Goal: Information Seeking & Learning: Learn about a topic

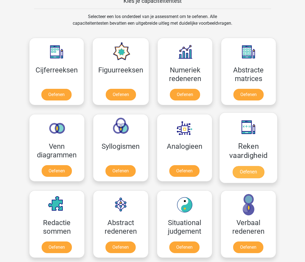
scroll to position [236, 0]
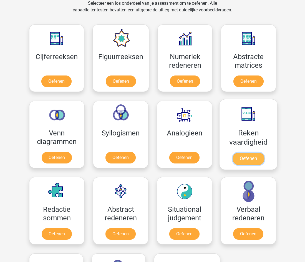
click at [238, 153] on link "Oefenen" at bounding box center [248, 159] width 32 height 12
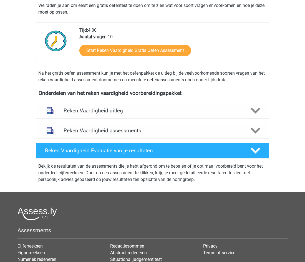
scroll to position [83, 0]
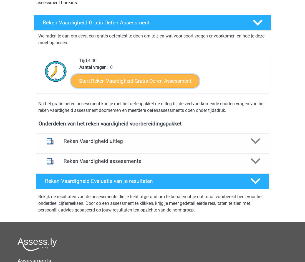
click at [135, 81] on link "Start Reken Vaardigheid Gratis Oefen Assessment" at bounding box center [135, 80] width 128 height 13
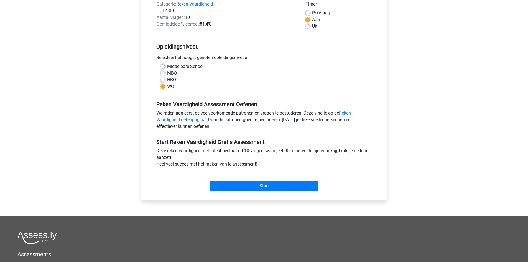
scroll to position [83, 0]
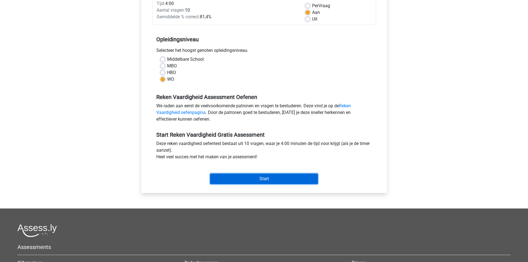
click at [295, 179] on input "Start" at bounding box center [264, 179] width 108 height 11
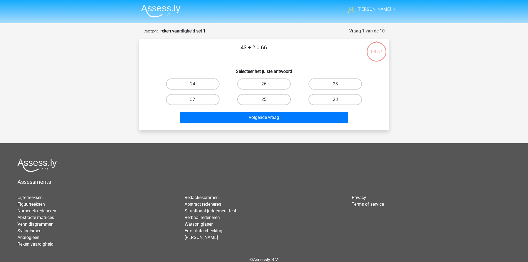
click at [339, 98] on label "23" at bounding box center [336, 99] width 54 height 11
click at [339, 100] on input "23" at bounding box center [338, 102] width 4 height 4
radio input "true"
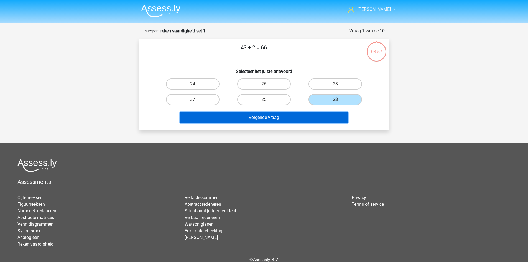
click at [322, 117] on button "Volgende vraag" at bounding box center [264, 118] width 168 height 12
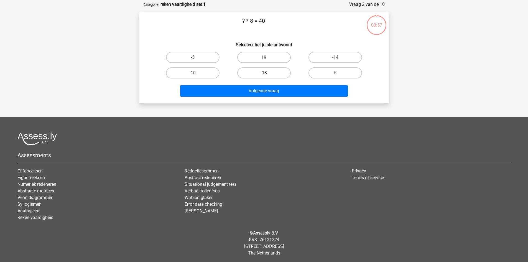
scroll to position [28, 0]
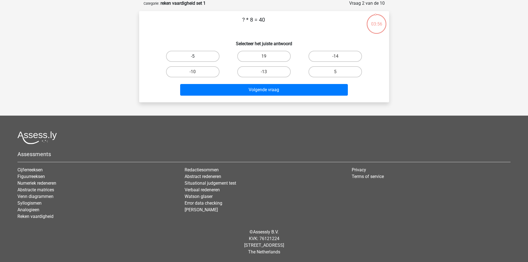
click at [208, 56] on label "-5" at bounding box center [193, 56] width 54 height 11
click at [196, 56] on input "-5" at bounding box center [195, 58] width 4 height 4
radio input "true"
click at [341, 75] on label "5" at bounding box center [336, 71] width 54 height 11
click at [339, 75] on input "5" at bounding box center [338, 74] width 4 height 4
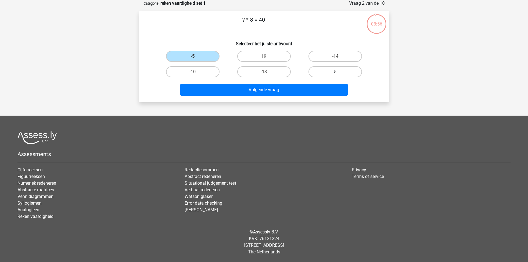
radio input "true"
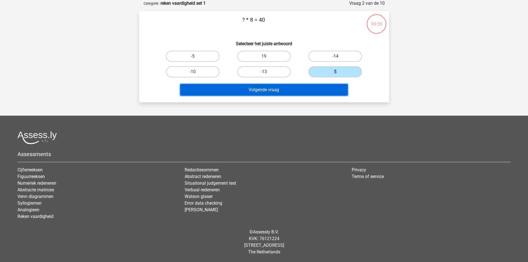
click at [306, 85] on button "Volgende vraag" at bounding box center [264, 90] width 168 height 12
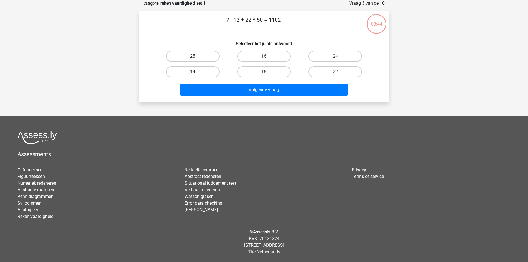
click at [206, 72] on label "14" at bounding box center [193, 71] width 54 height 11
click at [196, 72] on input "14" at bounding box center [195, 74] width 4 height 4
radio input "true"
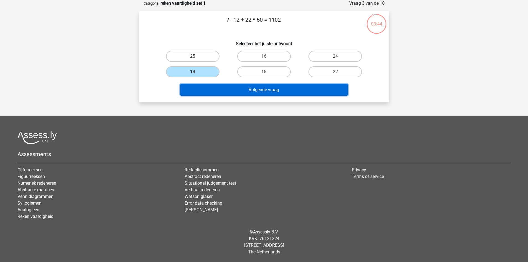
click at [233, 91] on button "Volgende vraag" at bounding box center [264, 90] width 168 height 12
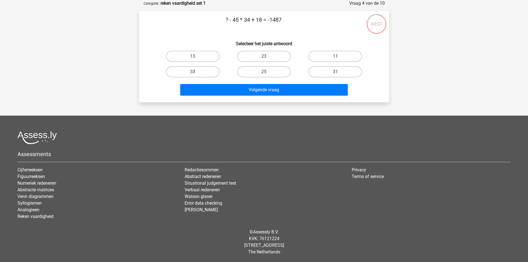
click at [264, 64] on div "25" at bounding box center [264, 72] width 71 height 16
click at [265, 73] on input "25" at bounding box center [266, 74] width 4 height 4
radio input "true"
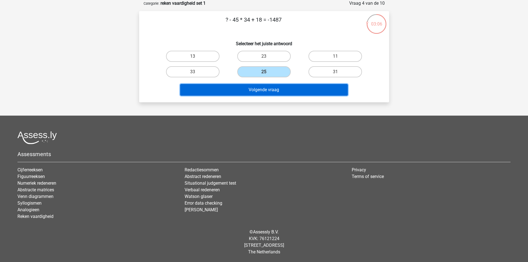
click at [266, 93] on button "Volgende vraag" at bounding box center [264, 90] width 168 height 12
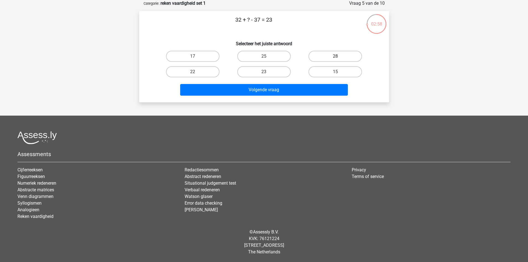
click at [334, 55] on label "28" at bounding box center [336, 56] width 54 height 11
click at [336, 56] on input "28" at bounding box center [338, 58] width 4 height 4
radio input "true"
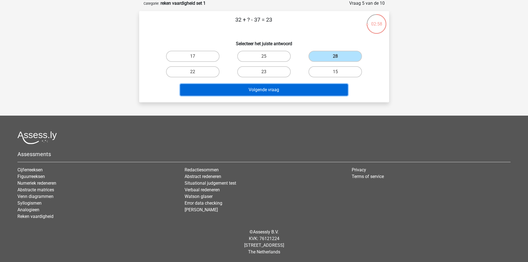
click at [313, 85] on button "Volgende vraag" at bounding box center [264, 90] width 168 height 12
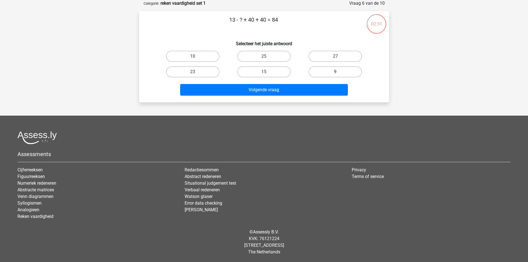
click at [328, 73] on label "9" at bounding box center [336, 71] width 54 height 11
click at [336, 73] on input "9" at bounding box center [338, 74] width 4 height 4
radio input "true"
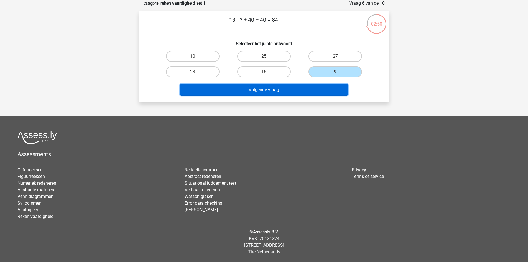
click at [314, 88] on button "Volgende vraag" at bounding box center [264, 90] width 168 height 12
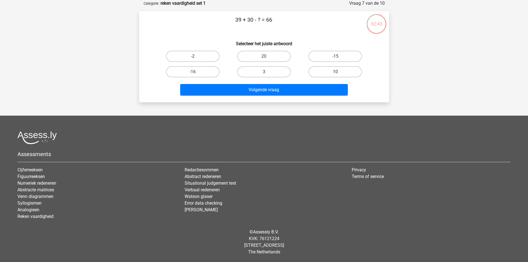
click at [265, 72] on input "3" at bounding box center [266, 74] width 4 height 4
radio input "true"
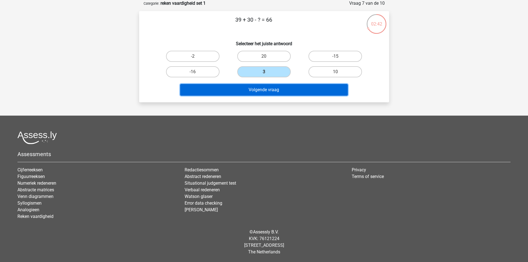
click at [271, 91] on button "Volgende vraag" at bounding box center [264, 90] width 168 height 12
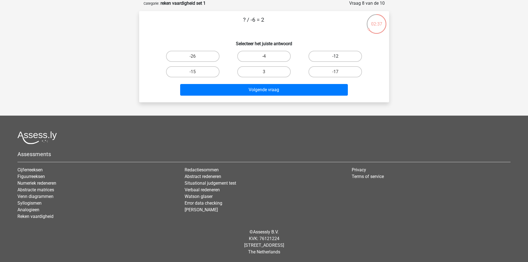
click at [342, 58] on label "-12" at bounding box center [336, 56] width 54 height 11
click at [339, 58] on input "-12" at bounding box center [338, 58] width 4 height 4
radio input "true"
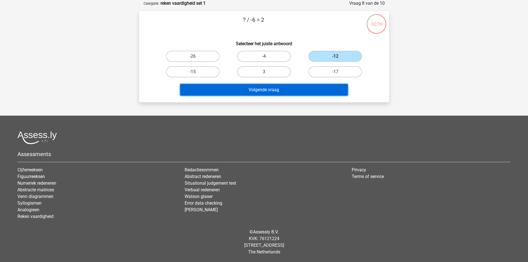
click at [300, 91] on button "Volgende vraag" at bounding box center [264, 90] width 168 height 12
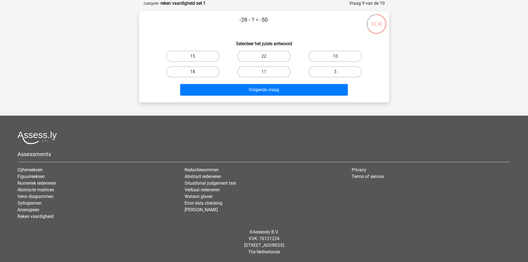
click at [261, 55] on label "22" at bounding box center [264, 56] width 54 height 11
click at [264, 56] on input "22" at bounding box center [266, 58] width 4 height 4
radio input "true"
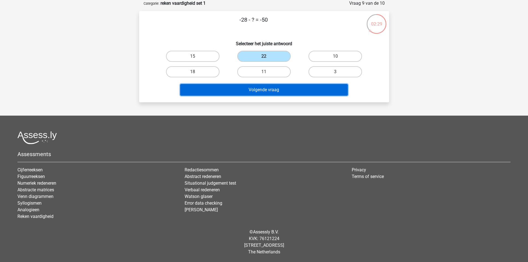
click at [282, 89] on button "Volgende vraag" at bounding box center [264, 90] width 168 height 12
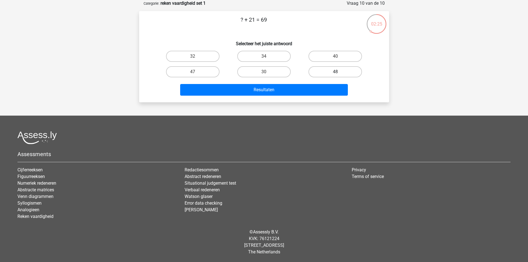
click at [325, 69] on label "48" at bounding box center [336, 71] width 54 height 11
click at [336, 72] on input "48" at bounding box center [338, 74] width 4 height 4
radio input "true"
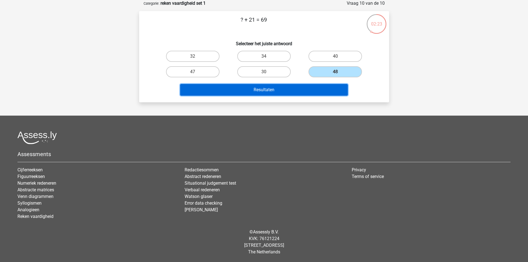
click at [286, 89] on button "Resultaten" at bounding box center [264, 90] width 168 height 12
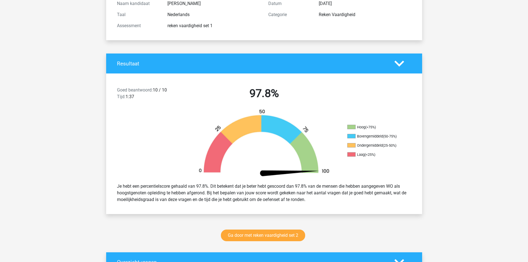
scroll to position [83, 0]
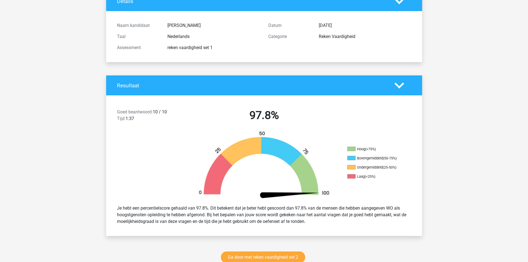
scroll to position [36, 0]
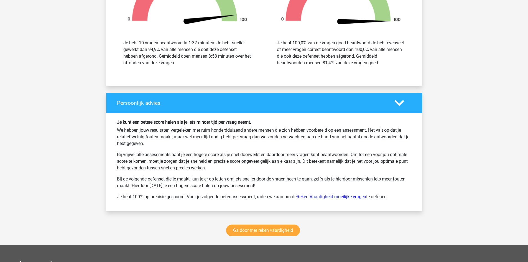
scroll to position [647, 0]
click at [262, 231] on link "Ga door met reken vaardigheid" at bounding box center [263, 230] width 74 height 12
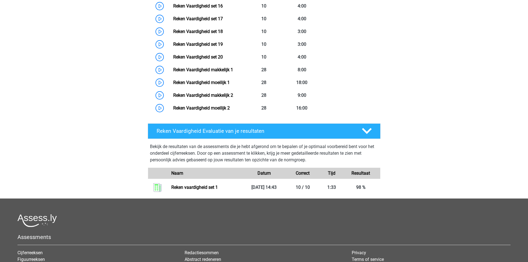
scroll to position [484, 0]
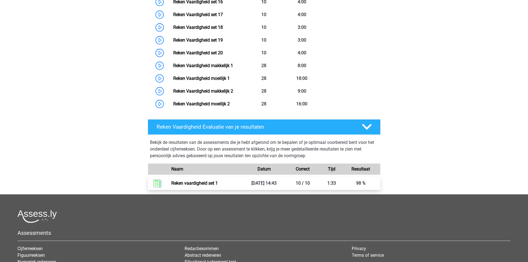
click at [204, 181] on link "Reken vaardigheid set 1" at bounding box center [194, 183] width 47 height 5
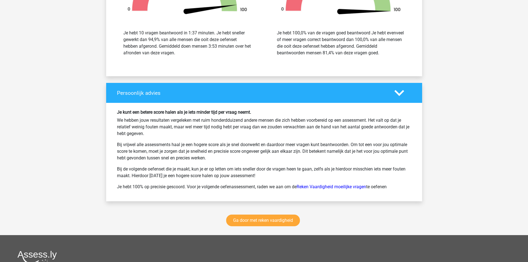
scroll to position [776, 0]
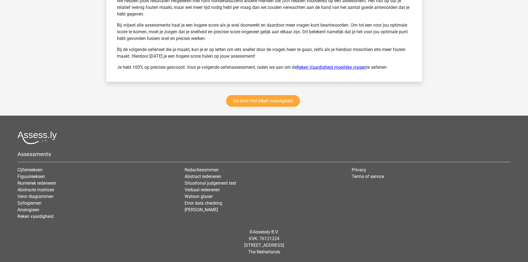
click at [318, 69] on link "Reken Vaardigheid moeilijke vragen" at bounding box center [332, 67] width 70 height 5
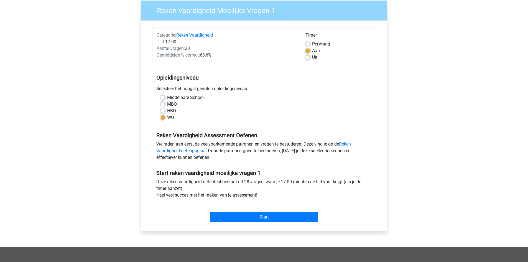
scroll to position [83, 0]
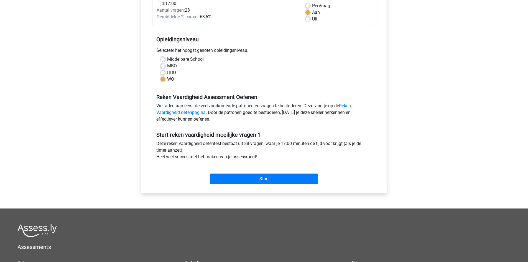
click at [432, 73] on div "[PERSON_NAME] [EMAIL_ADDRESS][DOMAIN_NAME] Nederlands English" at bounding box center [264, 136] width 528 height 438
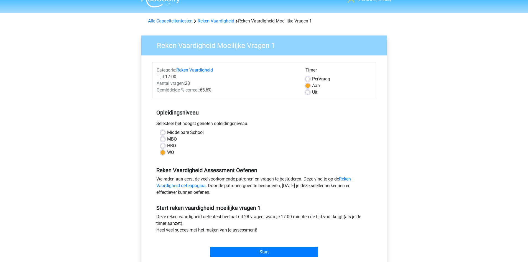
scroll to position [0, 0]
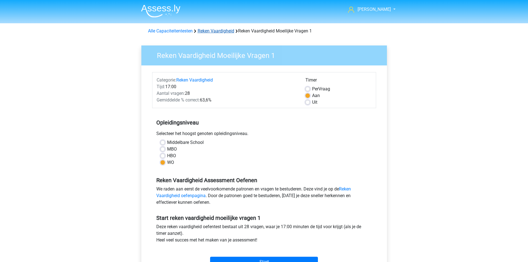
click at [214, 29] on link "Reken Vaardigheid" at bounding box center [216, 30] width 37 height 5
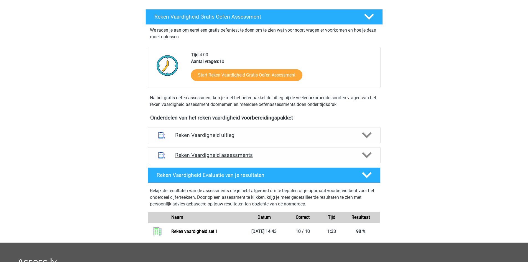
scroll to position [111, 0]
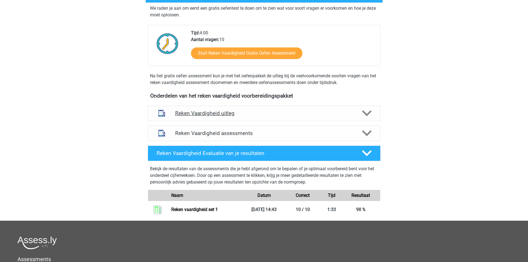
click at [256, 120] on div "Reken Vaardigheid uitleg" at bounding box center [264, 114] width 233 height 16
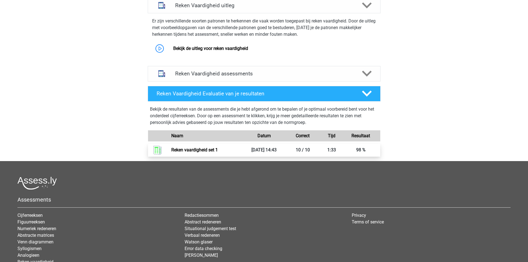
scroll to position [222, 0]
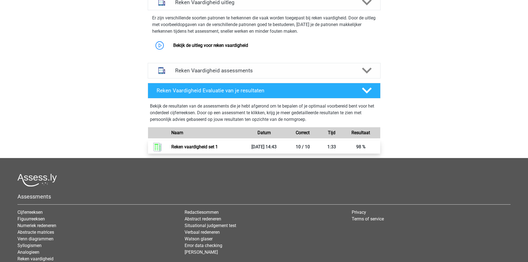
click at [216, 146] on link "Reken vaardigheid set 1" at bounding box center [194, 146] width 47 height 5
click at [229, 72] on h4 "Reken Vaardigheid assessments" at bounding box center [264, 70] width 178 height 6
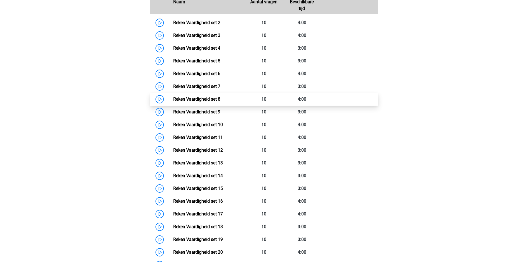
scroll to position [305, 0]
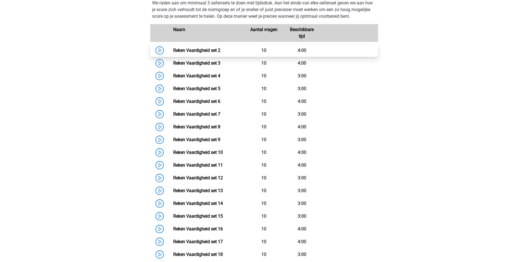
click at [173, 51] on link "Reken Vaardigheid set 2" at bounding box center [196, 50] width 47 height 5
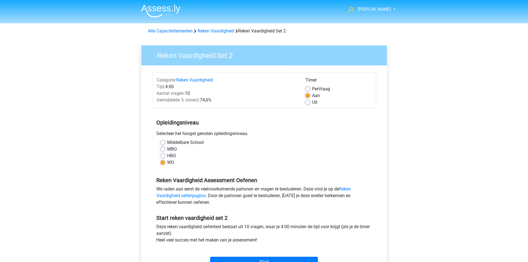
drag, startPoint x: 452, startPoint y: 68, endPoint x: 450, endPoint y: 71, distance: 3.6
click at [452, 68] on div "Paul paulhootsmans@gmail.com Nederlands English" at bounding box center [264, 219] width 528 height 438
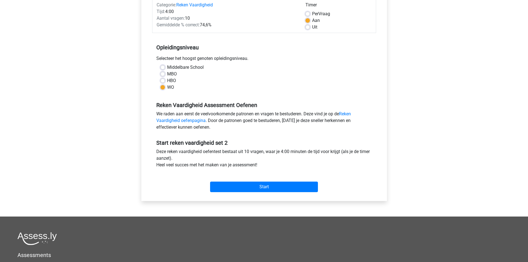
scroll to position [83, 0]
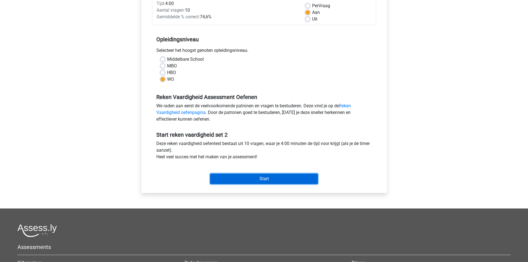
click at [295, 174] on input "Start" at bounding box center [264, 179] width 108 height 11
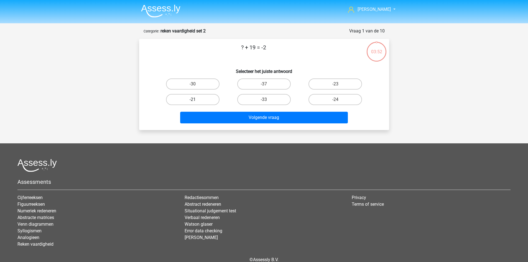
click at [208, 99] on label "-21" at bounding box center [193, 99] width 54 height 11
click at [196, 100] on input "-21" at bounding box center [195, 102] width 4 height 4
radio input "true"
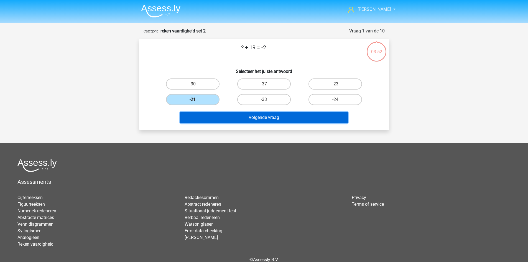
click at [262, 118] on button "Volgende vraag" at bounding box center [264, 118] width 168 height 12
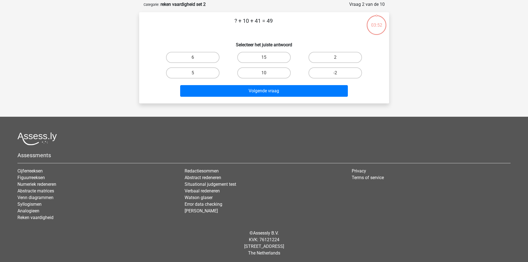
scroll to position [28, 0]
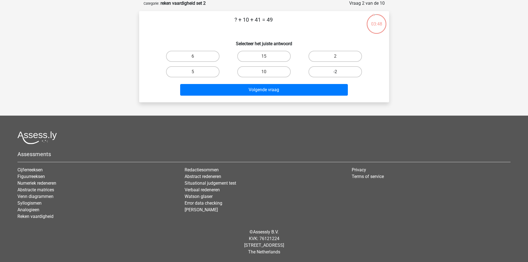
click at [333, 71] on label "-2" at bounding box center [336, 71] width 54 height 11
click at [336, 72] on input "-2" at bounding box center [338, 74] width 4 height 4
radio input "true"
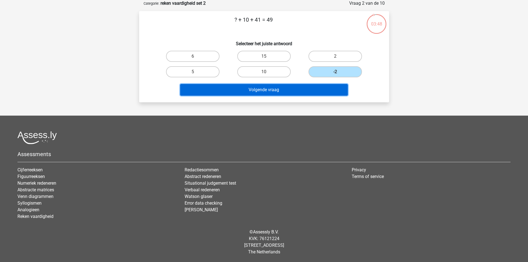
click at [322, 87] on button "Volgende vraag" at bounding box center [264, 90] width 168 height 12
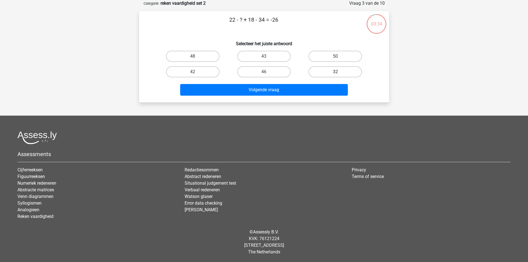
click at [313, 73] on label "32" at bounding box center [336, 71] width 54 height 11
click at [336, 73] on input "32" at bounding box center [338, 74] width 4 height 4
radio input "true"
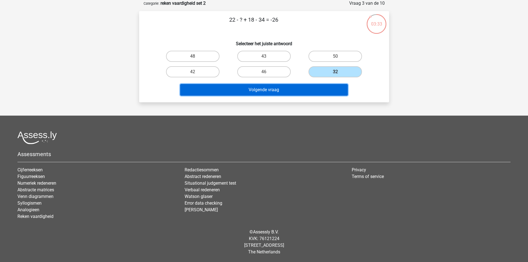
click at [309, 84] on button "Volgende vraag" at bounding box center [264, 90] width 168 height 12
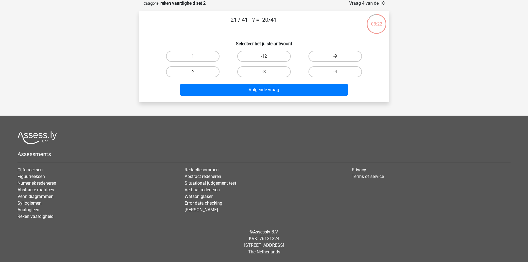
click at [200, 58] on label "1" at bounding box center [193, 56] width 54 height 11
click at [196, 58] on input "1" at bounding box center [195, 58] width 4 height 4
radio input "true"
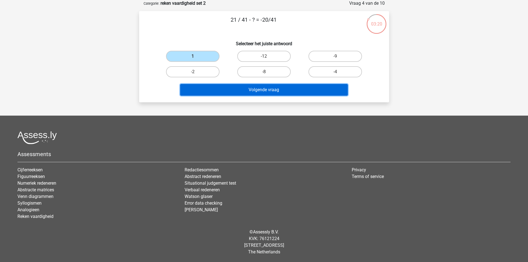
click at [285, 91] on button "Volgende vraag" at bounding box center [264, 90] width 168 height 12
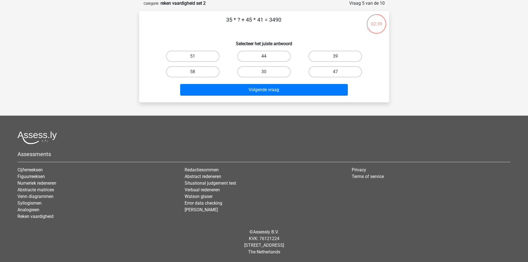
click at [285, 53] on label "44" at bounding box center [264, 56] width 54 height 11
click at [268, 56] on input "44" at bounding box center [266, 58] width 4 height 4
radio input "true"
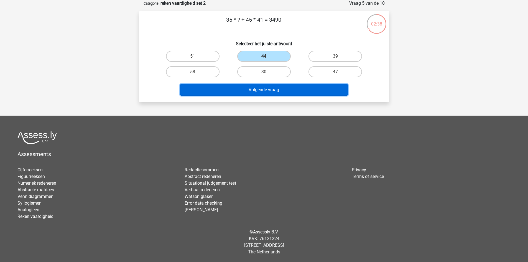
click at [287, 91] on button "Volgende vraag" at bounding box center [264, 90] width 168 height 12
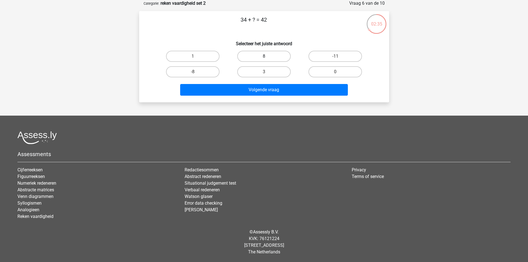
click at [250, 57] on label "8" at bounding box center [264, 56] width 54 height 11
click at [264, 57] on input "8" at bounding box center [266, 58] width 4 height 4
radio input "true"
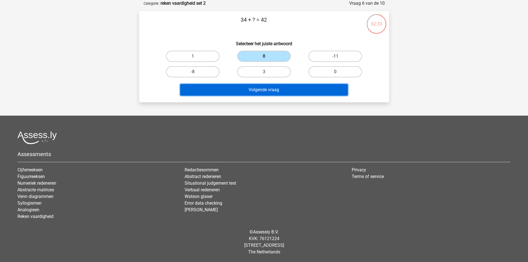
click at [260, 92] on button "Volgende vraag" at bounding box center [264, 90] width 168 height 12
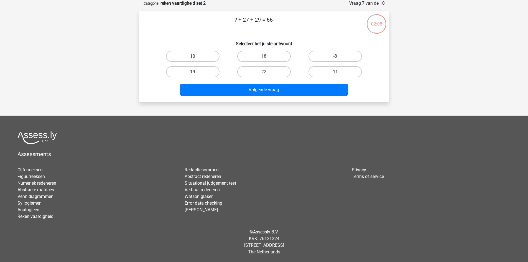
click at [214, 58] on label "10" at bounding box center [193, 56] width 54 height 11
click at [196, 58] on input "10" at bounding box center [195, 58] width 4 height 4
radio input "true"
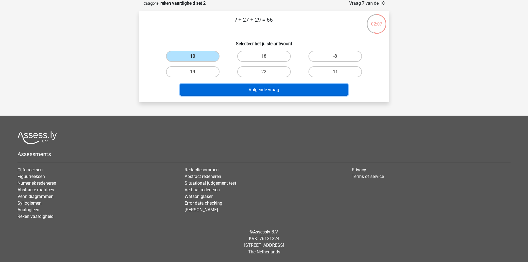
click at [270, 88] on button "Volgende vraag" at bounding box center [264, 90] width 168 height 12
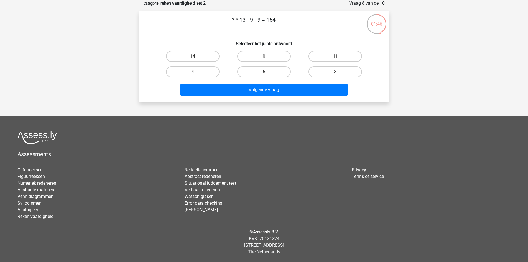
click at [186, 50] on div "14" at bounding box center [192, 57] width 71 height 16
click at [205, 55] on label "14" at bounding box center [193, 56] width 54 height 11
click at [196, 56] on input "14" at bounding box center [195, 58] width 4 height 4
radio input "true"
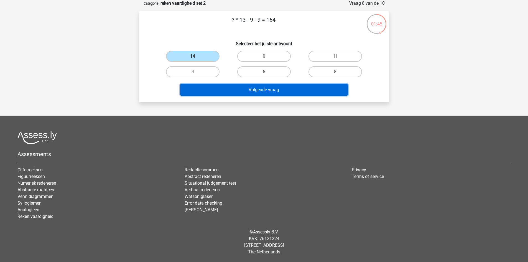
click at [263, 92] on button "Volgende vraag" at bounding box center [264, 90] width 168 height 12
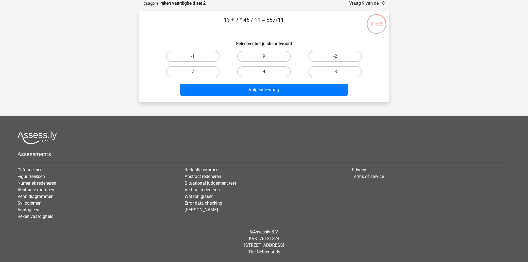
click at [268, 55] on label "9" at bounding box center [264, 56] width 54 height 11
click at [268, 56] on input "9" at bounding box center [266, 58] width 4 height 4
radio input "true"
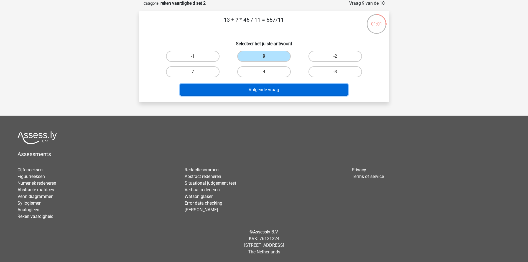
drag, startPoint x: 284, startPoint y: 89, endPoint x: 284, endPoint y: 86, distance: 3.1
click at [284, 86] on button "Volgende vraag" at bounding box center [264, 90] width 168 height 12
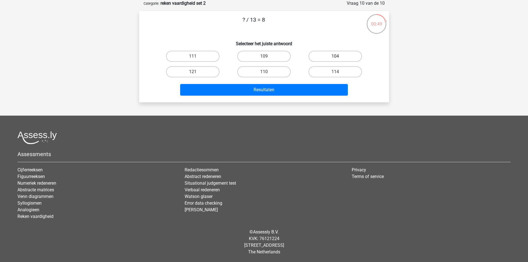
click at [330, 58] on label "104" at bounding box center [336, 56] width 54 height 11
click at [336, 58] on input "104" at bounding box center [338, 58] width 4 height 4
radio input "true"
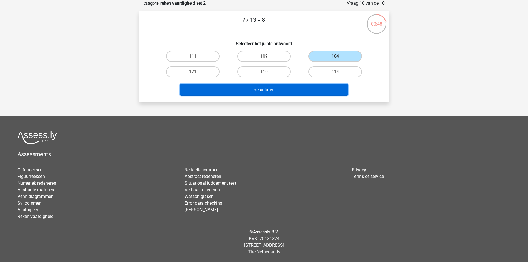
click at [282, 90] on button "Resultaten" at bounding box center [264, 90] width 168 height 12
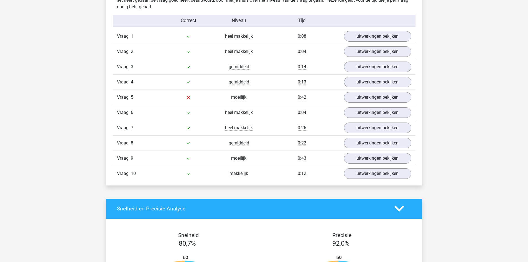
scroll to position [361, 0]
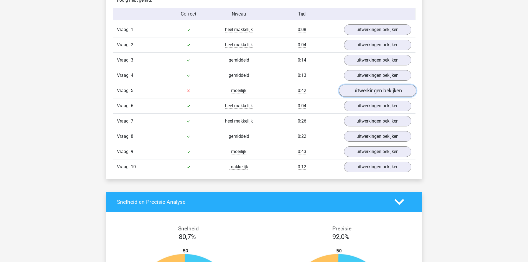
click at [388, 91] on link "uitwerkingen bekijken" at bounding box center [377, 91] width 77 height 12
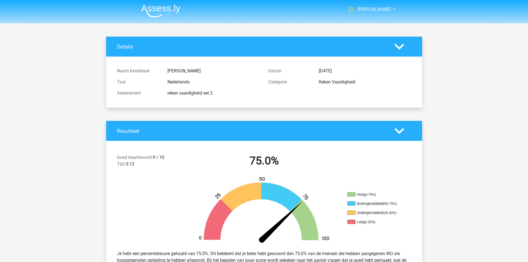
scroll to position [139, 0]
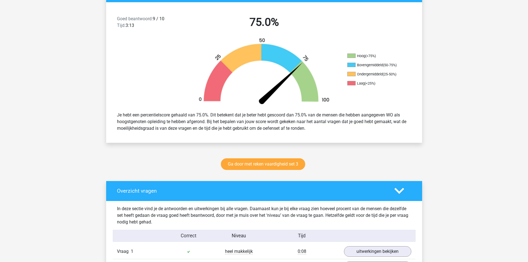
drag, startPoint x: 463, startPoint y: 59, endPoint x: 462, endPoint y: 63, distance: 3.7
click at [285, 164] on link "Ga door met reken vaardigheid set 3" at bounding box center [263, 164] width 84 height 12
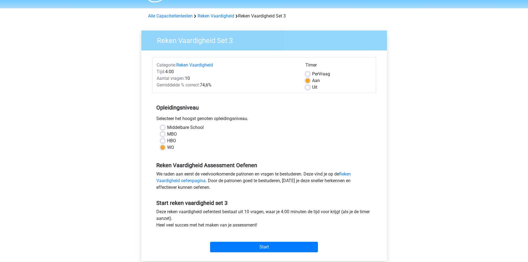
scroll to position [28, 0]
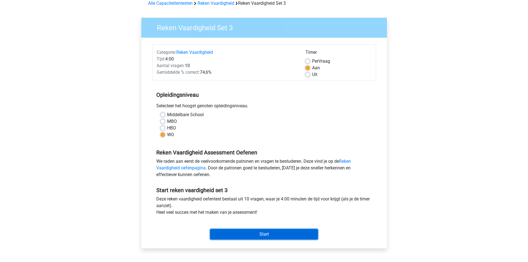
click at [255, 235] on input "Start" at bounding box center [264, 234] width 108 height 11
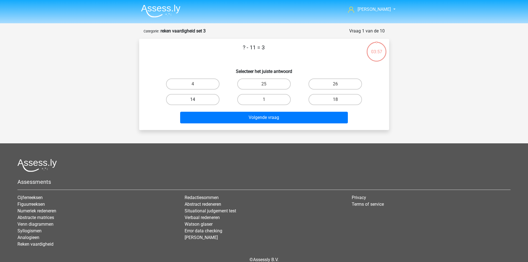
click at [198, 101] on label "14" at bounding box center [193, 99] width 54 height 11
click at [196, 101] on input "14" at bounding box center [195, 102] width 4 height 4
radio input "true"
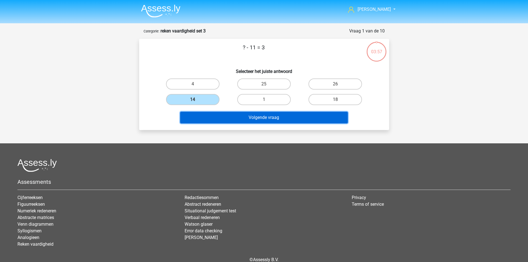
click at [248, 119] on button "Volgende vraag" at bounding box center [264, 118] width 168 height 12
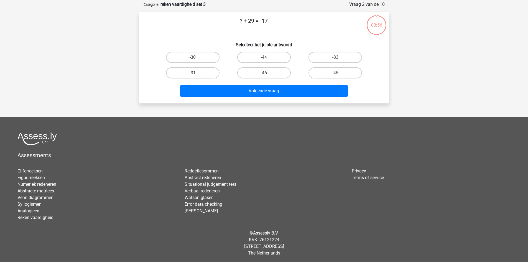
scroll to position [28, 0]
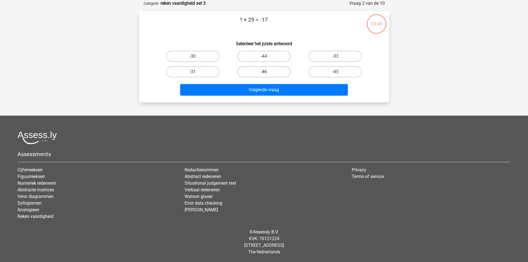
click at [277, 67] on label "-46" at bounding box center [264, 71] width 54 height 11
click at [268, 72] on input "-46" at bounding box center [266, 74] width 4 height 4
radio input "true"
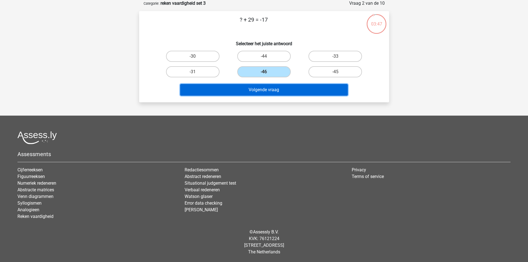
click at [285, 93] on button "Volgende vraag" at bounding box center [264, 90] width 168 height 12
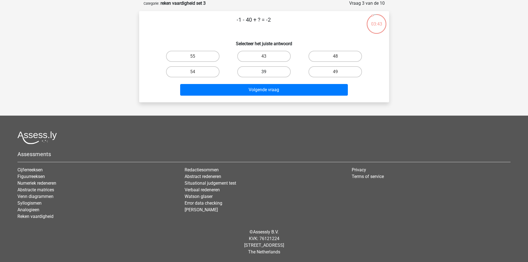
click at [279, 72] on label "39" at bounding box center [264, 71] width 54 height 11
click at [268, 72] on input "39" at bounding box center [266, 74] width 4 height 4
radio input "true"
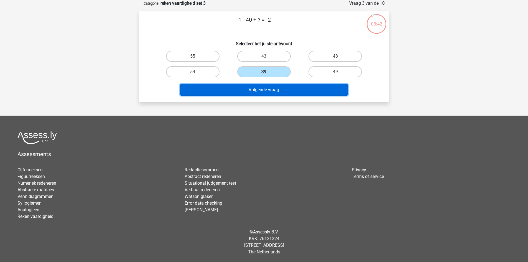
click at [286, 85] on button "Volgende vraag" at bounding box center [264, 90] width 168 height 12
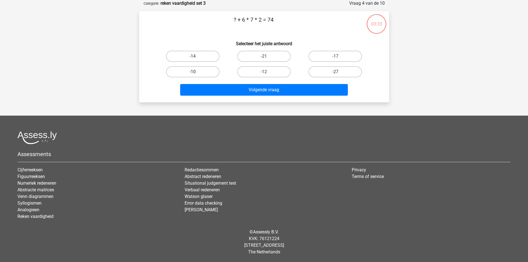
click at [204, 69] on label "-10" at bounding box center [193, 71] width 54 height 11
click at [196, 72] on input "-10" at bounding box center [195, 74] width 4 height 4
radio input "true"
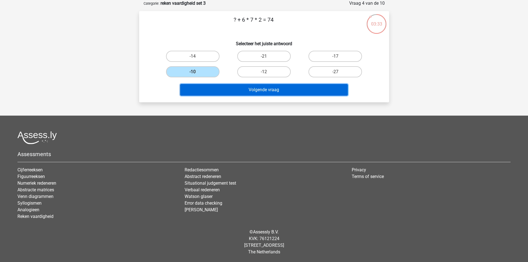
click at [251, 90] on button "Volgende vraag" at bounding box center [264, 90] width 168 height 12
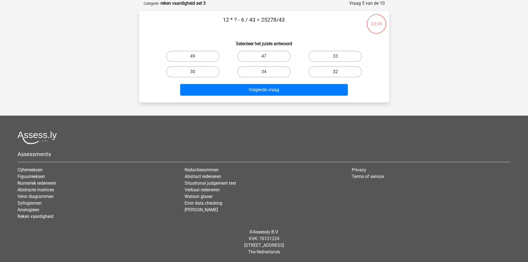
click at [358, 74] on label "32" at bounding box center [336, 71] width 54 height 11
click at [339, 74] on input "32" at bounding box center [338, 74] width 4 height 4
radio input "true"
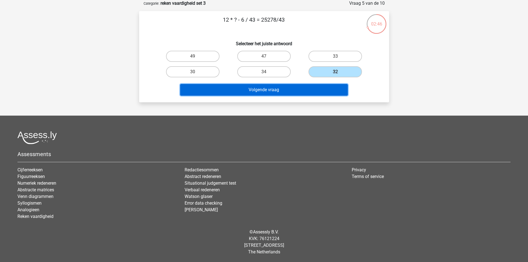
click at [302, 92] on button "Volgende vraag" at bounding box center [264, 90] width 168 height 12
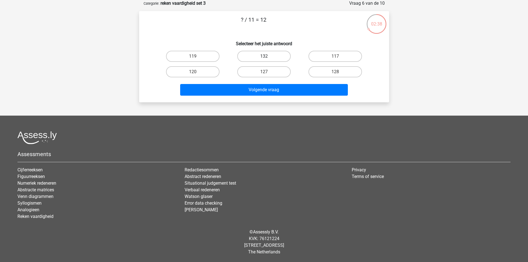
click at [245, 55] on label "132" at bounding box center [264, 56] width 54 height 11
click at [264, 56] on input "132" at bounding box center [266, 58] width 4 height 4
radio input "true"
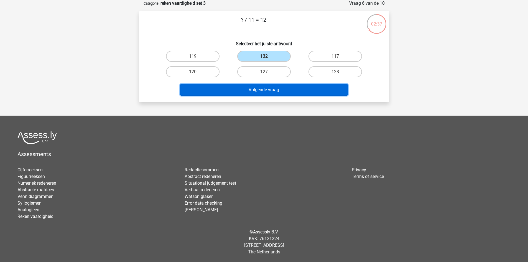
click at [250, 90] on button "Volgende vraag" at bounding box center [264, 90] width 168 height 12
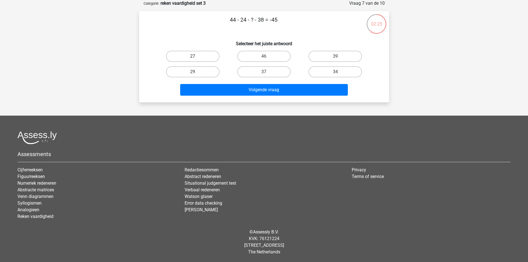
click at [206, 57] on label "27" at bounding box center [193, 56] width 54 height 11
click at [196, 57] on input "27" at bounding box center [195, 58] width 4 height 4
radio input "true"
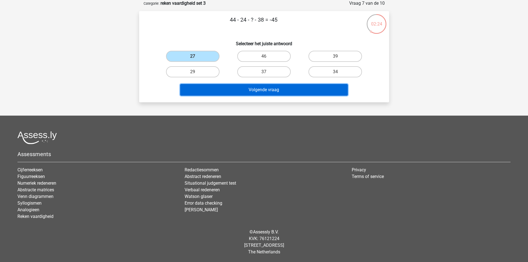
click at [276, 91] on button "Volgende vraag" at bounding box center [264, 90] width 168 height 12
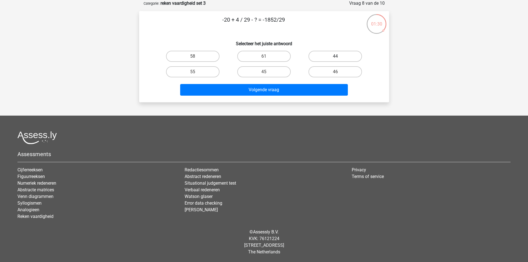
click at [330, 61] on label "44" at bounding box center [336, 56] width 54 height 11
click at [336, 60] on input "44" at bounding box center [338, 58] width 4 height 4
radio input "true"
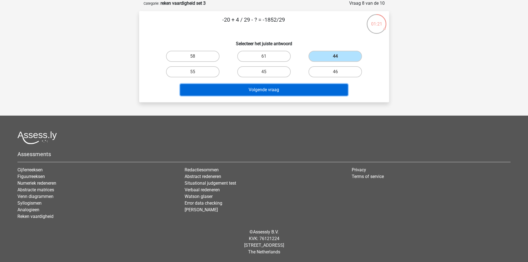
click at [304, 88] on button "Volgende vraag" at bounding box center [264, 90] width 168 height 12
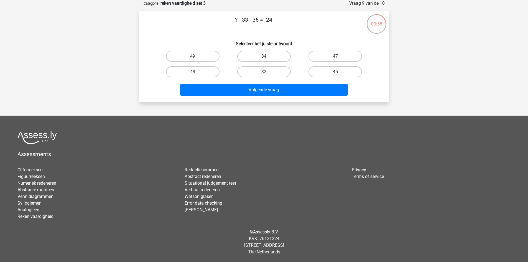
click at [323, 67] on label "45" at bounding box center [336, 71] width 54 height 11
click at [336, 72] on input "45" at bounding box center [338, 74] width 4 height 4
radio input "true"
click at [318, 84] on div "Volgende vraag" at bounding box center [264, 89] width 232 height 18
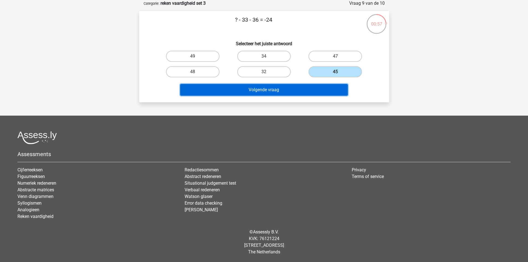
click at [317, 90] on button "Volgende vraag" at bounding box center [264, 90] width 168 height 12
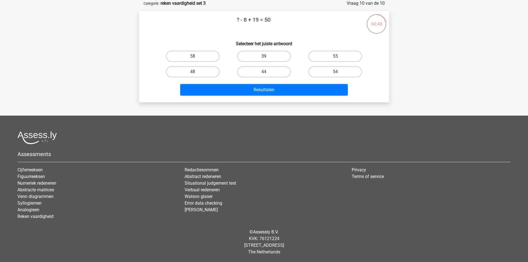
click at [273, 56] on label "39" at bounding box center [264, 56] width 54 height 11
click at [268, 56] on input "39" at bounding box center [266, 58] width 4 height 4
radio input "true"
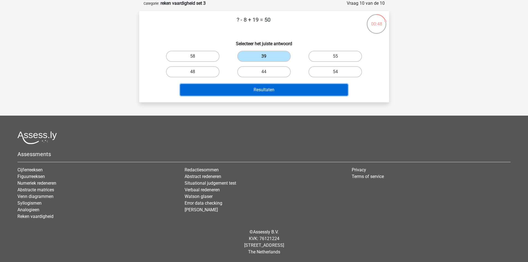
click at [281, 86] on button "Resultaten" at bounding box center [264, 90] width 168 height 12
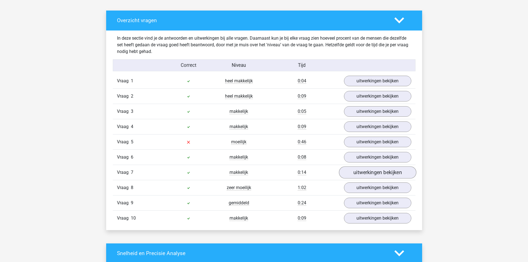
scroll to position [361, 0]
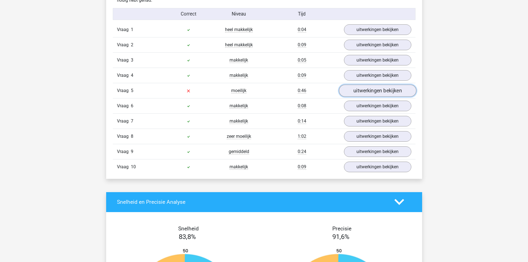
click at [357, 96] on link "uitwerkingen bekijken" at bounding box center [377, 91] width 77 height 12
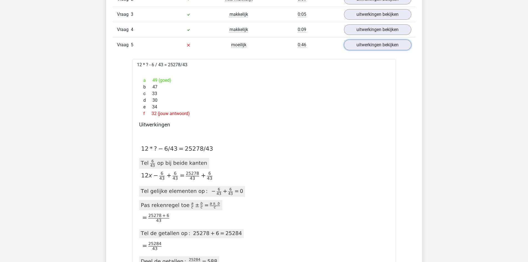
scroll to position [416, 0]
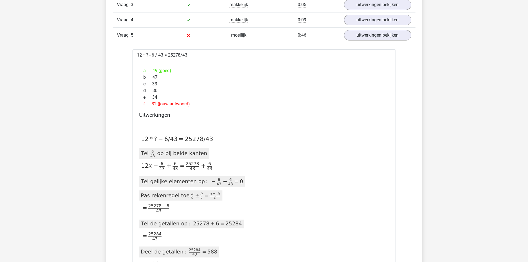
click at [0, 115] on div "Paul paulhootsmans@gmail.com" at bounding box center [264, 265] width 528 height 1362
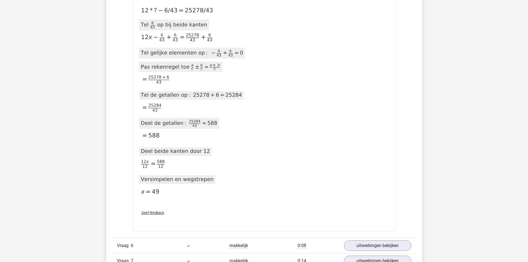
scroll to position [555, 0]
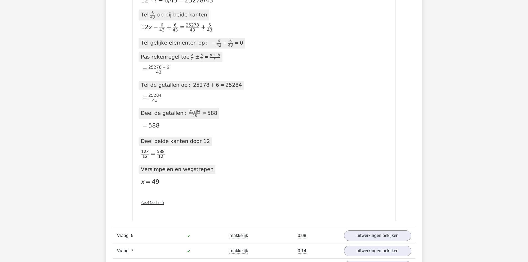
click at [58, 155] on div "Paul paulhootsmans@gmail.com" at bounding box center [264, 126] width 528 height 1362
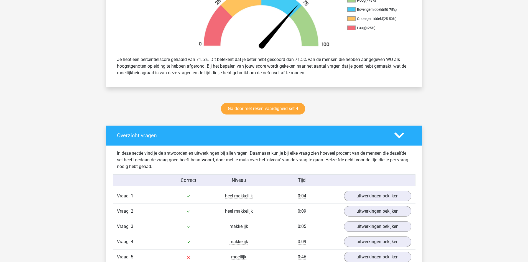
scroll to position [166, 0]
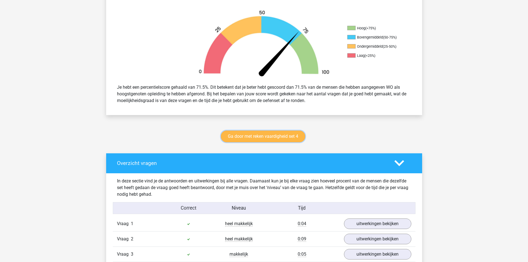
click at [267, 141] on link "Ga door met reken vaardigheid set 4" at bounding box center [263, 137] width 84 height 12
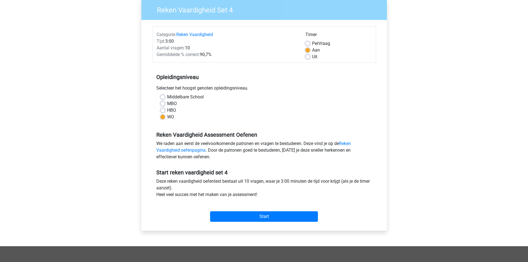
scroll to position [55, 0]
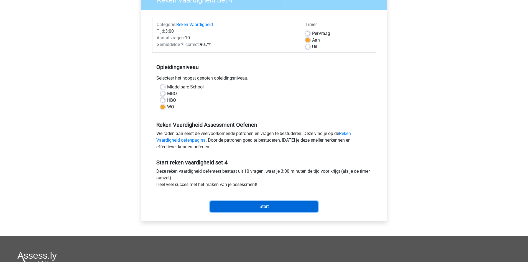
click at [272, 205] on input "Start" at bounding box center [264, 206] width 108 height 11
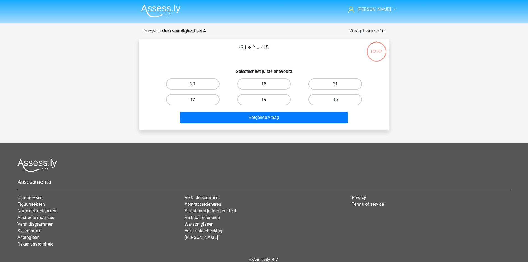
click at [335, 99] on label "16" at bounding box center [336, 99] width 54 height 11
click at [336, 100] on input "16" at bounding box center [338, 102] width 4 height 4
radio input "true"
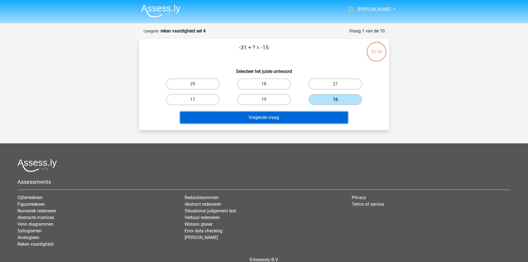
click at [328, 115] on button "Volgende vraag" at bounding box center [264, 118] width 168 height 12
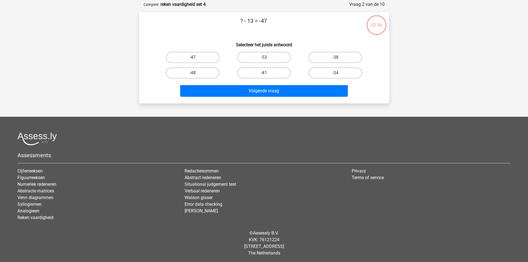
scroll to position [28, 0]
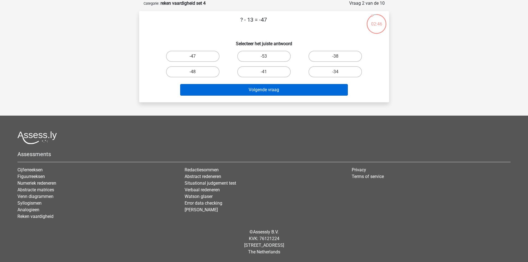
drag, startPoint x: 325, startPoint y: 70, endPoint x: 317, endPoint y: 84, distance: 16.1
click at [326, 70] on label "-34" at bounding box center [336, 71] width 54 height 11
click at [336, 72] on input "-34" at bounding box center [338, 74] width 4 height 4
radio input "true"
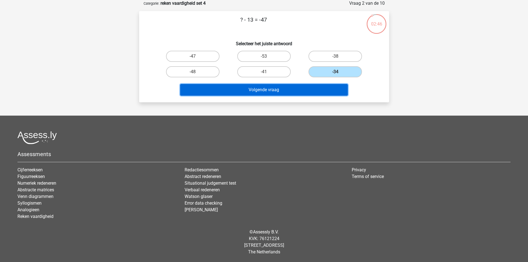
click at [315, 87] on button "Volgende vraag" at bounding box center [264, 90] width 168 height 12
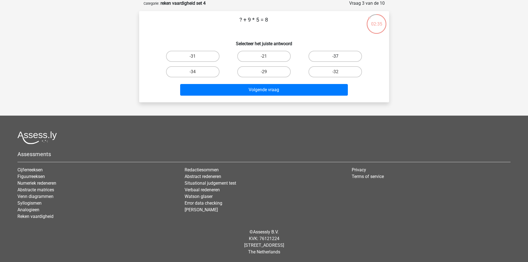
click at [320, 56] on label "-37" at bounding box center [336, 56] width 54 height 11
click at [336, 56] on input "-37" at bounding box center [338, 58] width 4 height 4
radio input "true"
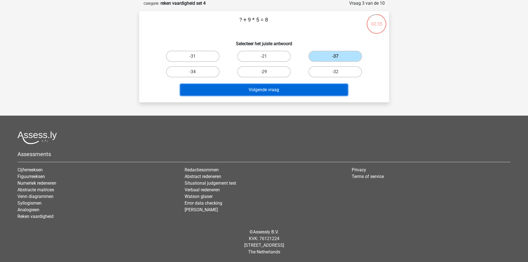
click at [312, 85] on button "Volgende vraag" at bounding box center [264, 90] width 168 height 12
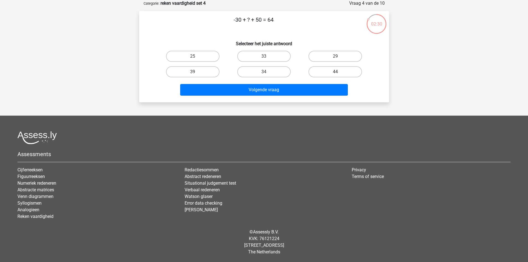
click at [320, 72] on label "44" at bounding box center [336, 71] width 54 height 11
click at [336, 72] on input "44" at bounding box center [338, 74] width 4 height 4
radio input "true"
click at [313, 84] on div "Volgende vraag" at bounding box center [264, 89] width 232 height 18
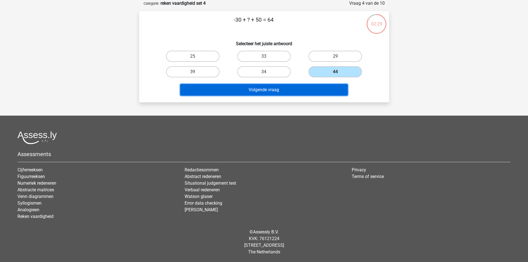
click at [307, 89] on button "Volgende vraag" at bounding box center [264, 90] width 168 height 12
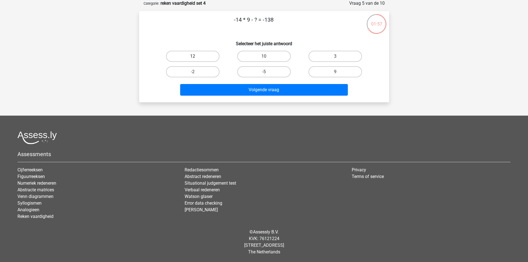
click at [209, 56] on label "12" at bounding box center [193, 56] width 54 height 11
click at [196, 56] on input "12" at bounding box center [195, 58] width 4 height 4
radio input "true"
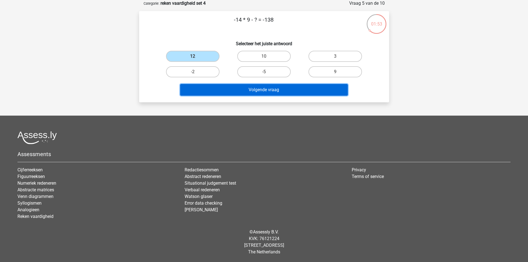
click at [260, 92] on button "Volgende vraag" at bounding box center [264, 90] width 168 height 12
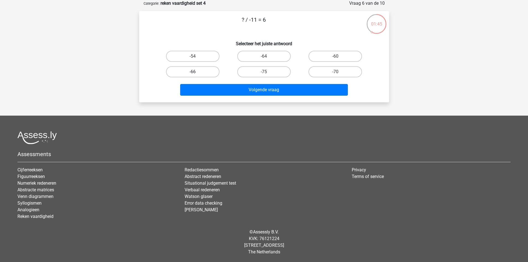
click at [203, 73] on label "-66" at bounding box center [193, 71] width 54 height 11
click at [196, 73] on input "-66" at bounding box center [195, 74] width 4 height 4
radio input "true"
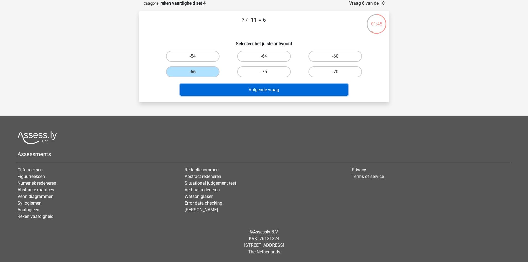
click at [255, 87] on button "Volgende vraag" at bounding box center [264, 90] width 168 height 12
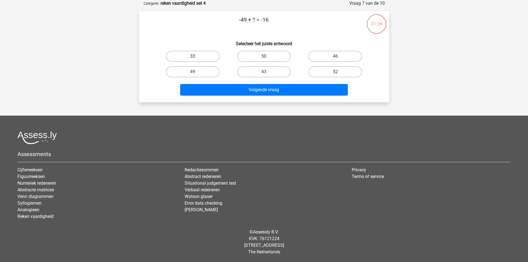
click at [203, 56] on label "33" at bounding box center [193, 56] width 54 height 11
click at [196, 56] on input "33" at bounding box center [195, 58] width 4 height 4
radio input "true"
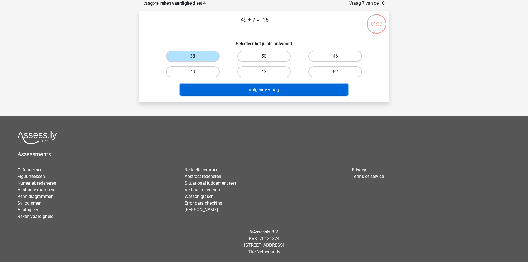
click at [268, 87] on button "Volgende vraag" at bounding box center [264, 90] width 168 height 12
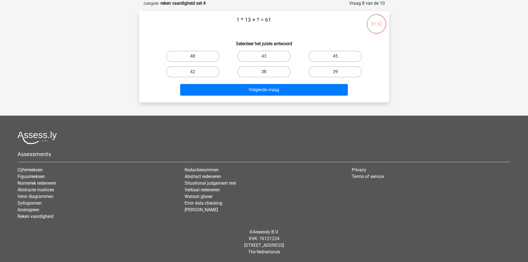
click at [273, 70] on label "38" at bounding box center [264, 71] width 54 height 11
click at [268, 72] on input "38" at bounding box center [266, 74] width 4 height 4
radio input "true"
click at [206, 53] on label "48" at bounding box center [193, 56] width 54 height 11
click at [196, 56] on input "48" at bounding box center [195, 58] width 4 height 4
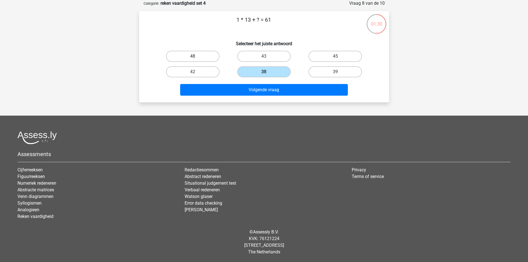
radio input "true"
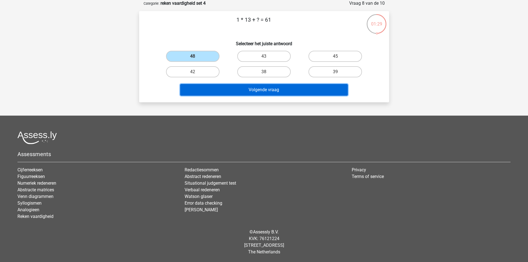
click at [272, 90] on button "Volgende vraag" at bounding box center [264, 90] width 168 height 12
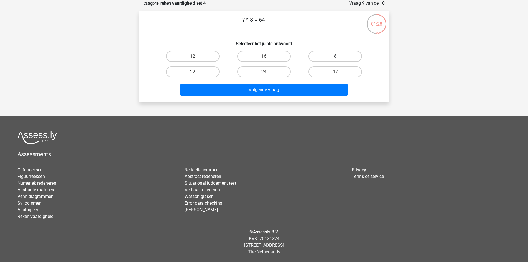
click at [321, 55] on label "8" at bounding box center [336, 56] width 54 height 11
click at [336, 56] on input "8" at bounding box center [338, 58] width 4 height 4
radio input "true"
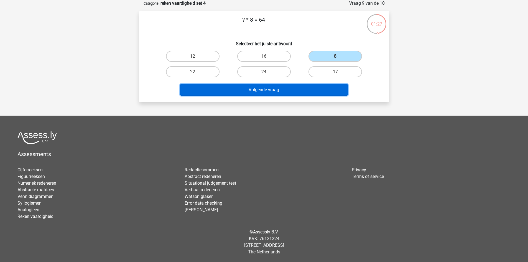
click at [307, 87] on button "Volgende vraag" at bounding box center [264, 90] width 168 height 12
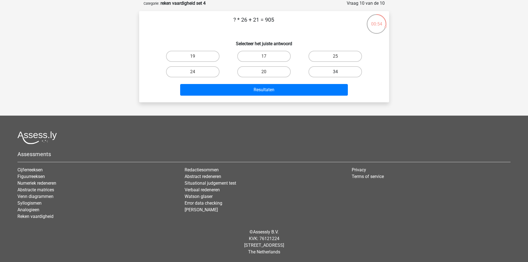
click at [332, 67] on label "34" at bounding box center [336, 71] width 54 height 11
click at [336, 72] on input "34" at bounding box center [338, 74] width 4 height 4
radio input "true"
click at [318, 84] on div "Resultaten" at bounding box center [264, 89] width 232 height 18
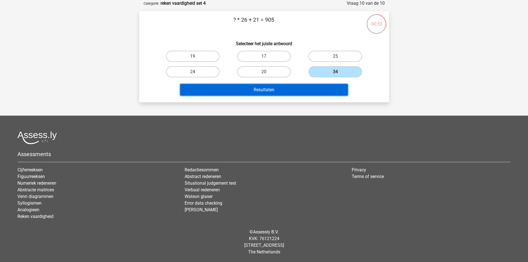
click at [319, 88] on button "Resultaten" at bounding box center [264, 90] width 168 height 12
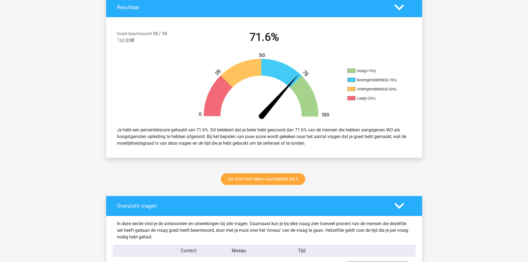
scroll to position [111, 0]
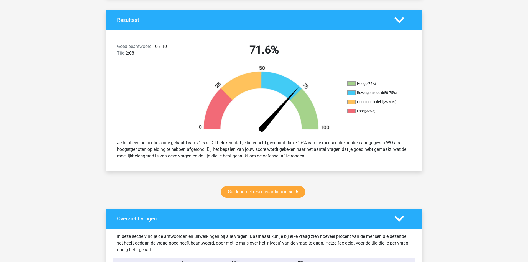
click at [264, 192] on link "Ga door met reken vaardigheid set 5" at bounding box center [263, 192] width 84 height 12
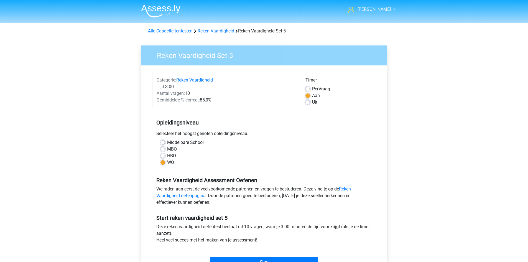
scroll to position [28, 0]
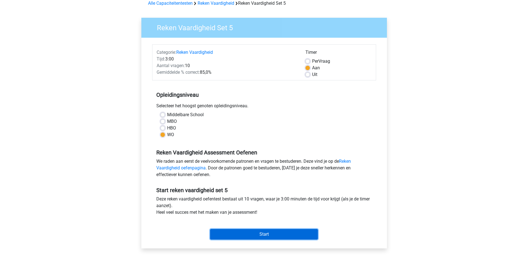
click at [268, 235] on input "Start" at bounding box center [264, 234] width 108 height 11
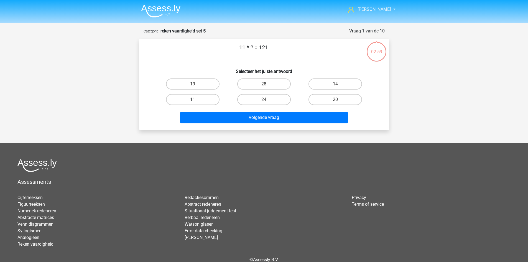
click at [204, 99] on label "11" at bounding box center [193, 99] width 54 height 11
click at [196, 100] on input "11" at bounding box center [195, 102] width 4 height 4
radio input "true"
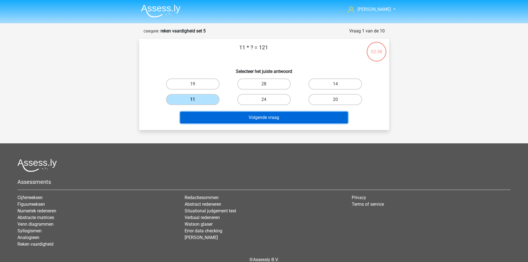
click at [234, 119] on button "Volgende vraag" at bounding box center [264, 118] width 168 height 12
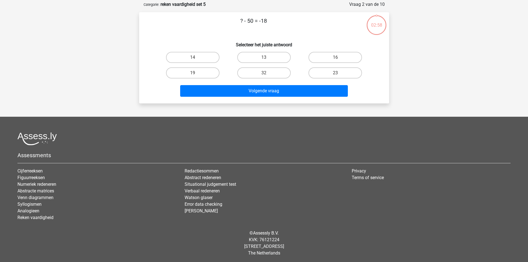
scroll to position [28, 0]
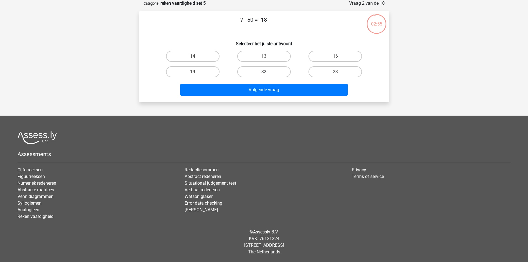
click at [254, 71] on label "32" at bounding box center [264, 71] width 54 height 11
click at [264, 72] on input "32" at bounding box center [266, 74] width 4 height 4
radio input "true"
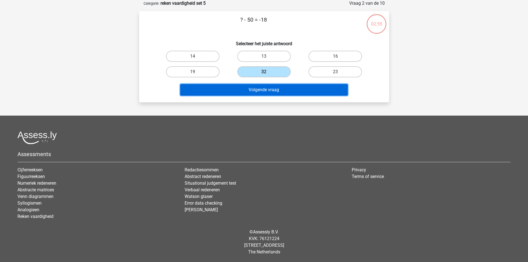
click at [255, 89] on button "Volgende vraag" at bounding box center [264, 90] width 168 height 12
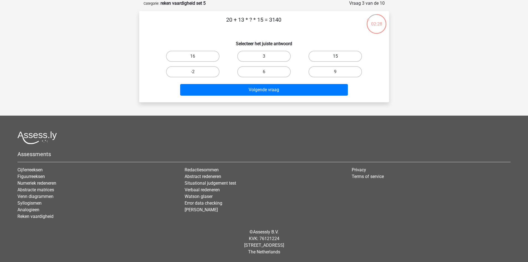
click at [346, 57] on label "15" at bounding box center [336, 56] width 54 height 11
click at [339, 57] on input "15" at bounding box center [338, 58] width 4 height 4
radio input "true"
click at [219, 52] on div "16" at bounding box center [193, 56] width 67 height 11
click at [208, 55] on label "16" at bounding box center [193, 56] width 54 height 11
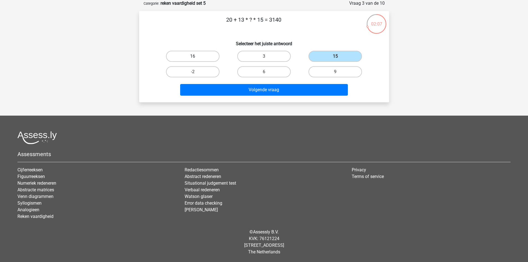
click at [196, 56] on input "16" at bounding box center [195, 58] width 4 height 4
radio input "true"
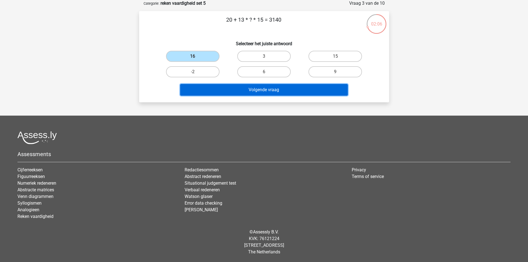
click at [240, 90] on button "Volgende vraag" at bounding box center [264, 90] width 168 height 12
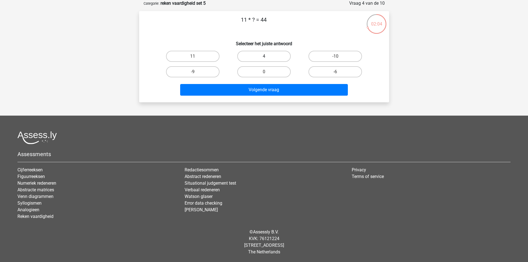
click at [255, 57] on label "4" at bounding box center [264, 56] width 54 height 11
click at [264, 57] on input "4" at bounding box center [266, 58] width 4 height 4
radio input "true"
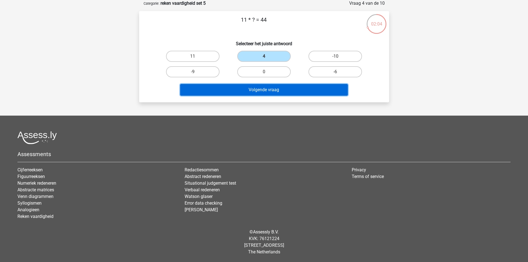
click at [259, 84] on button "Volgende vraag" at bounding box center [264, 90] width 168 height 12
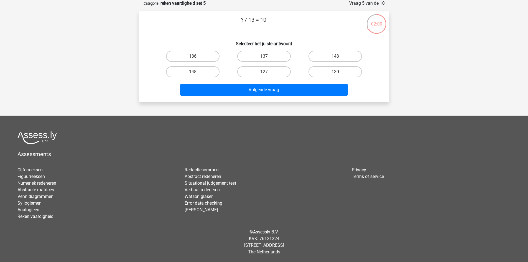
click at [332, 70] on label "130" at bounding box center [336, 71] width 54 height 11
click at [336, 72] on input "130" at bounding box center [338, 74] width 4 height 4
radio input "true"
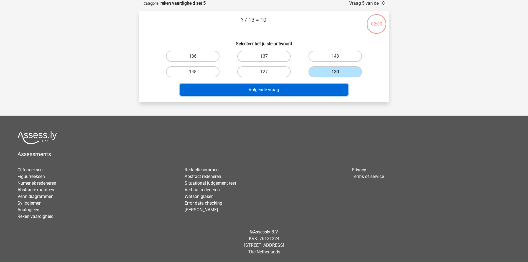
click at [317, 85] on button "Volgende vraag" at bounding box center [264, 90] width 168 height 12
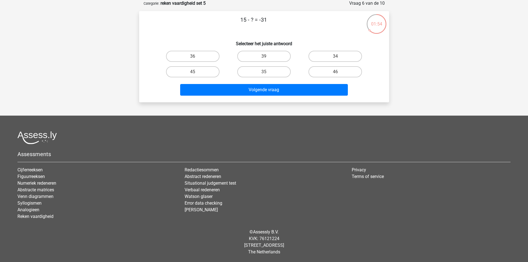
click at [339, 74] on input "46" at bounding box center [338, 74] width 4 height 4
radio input "true"
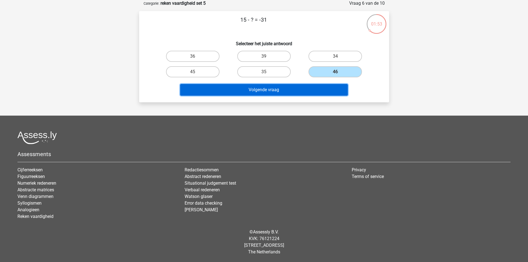
click at [329, 87] on button "Volgende vraag" at bounding box center [264, 90] width 168 height 12
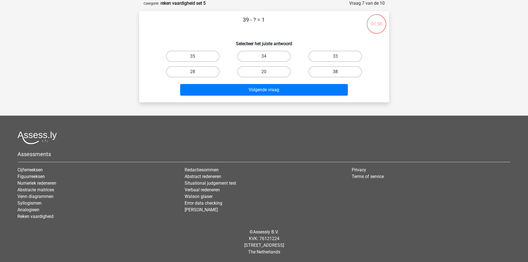
click at [326, 71] on label "38" at bounding box center [336, 71] width 54 height 11
click at [336, 72] on input "38" at bounding box center [338, 74] width 4 height 4
radio input "true"
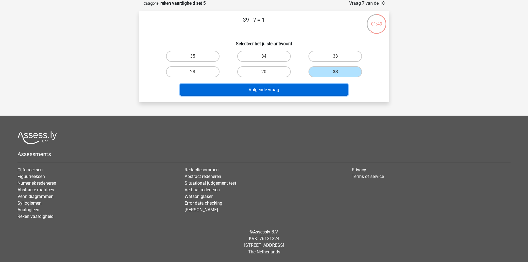
click at [316, 88] on button "Volgende vraag" at bounding box center [264, 90] width 168 height 12
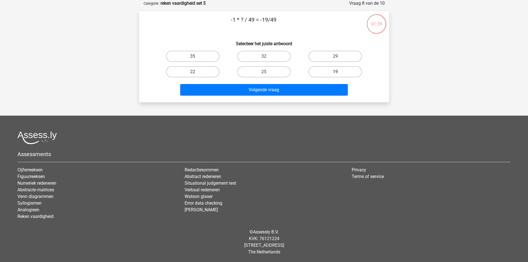
click at [323, 69] on label "19" at bounding box center [336, 71] width 54 height 11
click at [336, 72] on input "19" at bounding box center [338, 74] width 4 height 4
radio input "true"
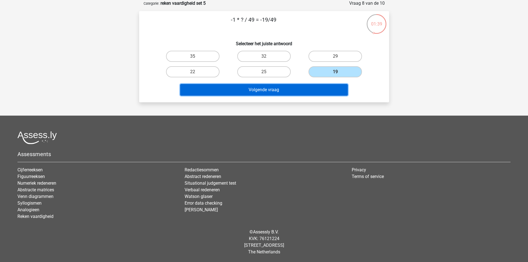
click at [311, 88] on button "Volgende vraag" at bounding box center [264, 90] width 168 height 12
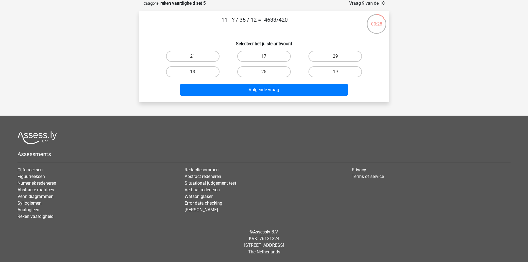
click at [209, 68] on label "13" at bounding box center [193, 71] width 54 height 11
click at [196, 72] on input "13" at bounding box center [195, 74] width 4 height 4
radio input "true"
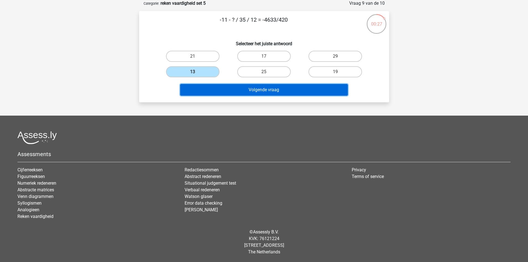
click at [251, 87] on button "Volgende vraag" at bounding box center [264, 90] width 168 height 12
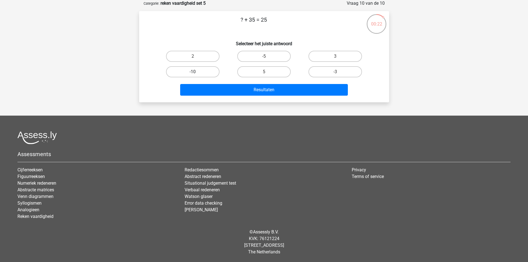
click at [206, 75] on label "-10" at bounding box center [193, 71] width 54 height 11
click at [196, 75] on input "-10" at bounding box center [195, 74] width 4 height 4
radio input "true"
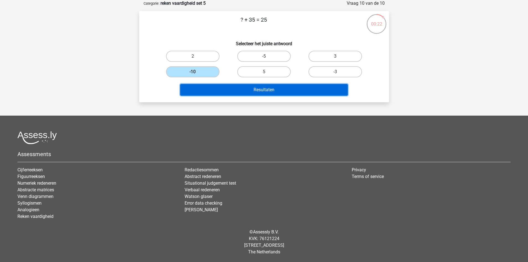
click at [238, 93] on button "Resultaten" at bounding box center [264, 90] width 168 height 12
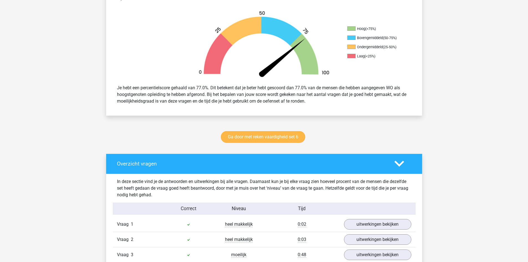
scroll to position [166, 0]
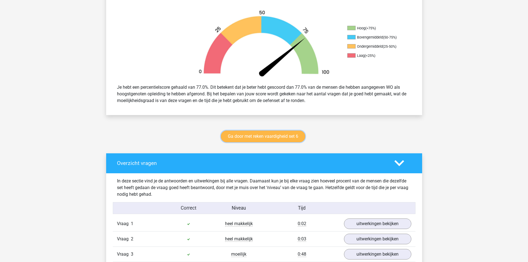
click at [286, 135] on link "Ga door met reken vaardigheid set 6" at bounding box center [263, 137] width 84 height 12
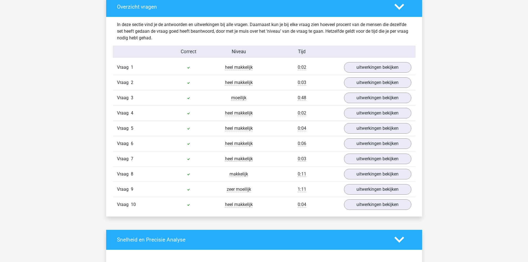
scroll to position [333, 0]
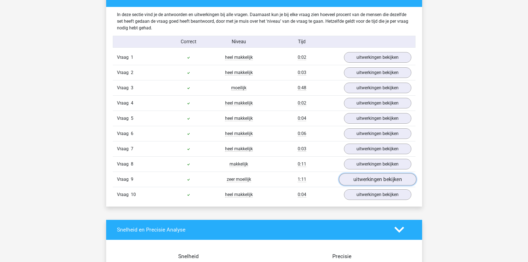
click at [367, 182] on link "uitwerkingen bekijken" at bounding box center [377, 179] width 77 height 12
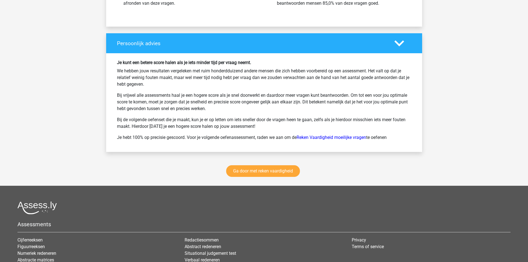
scroll to position [1387, 0]
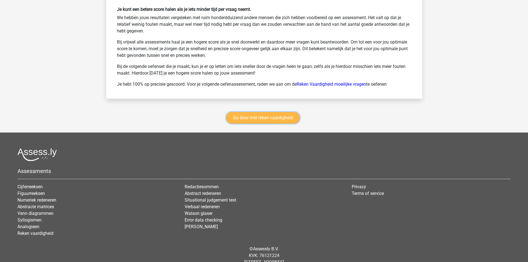
click at [257, 118] on link "Ga door met reken vaardigheid" at bounding box center [263, 118] width 74 height 12
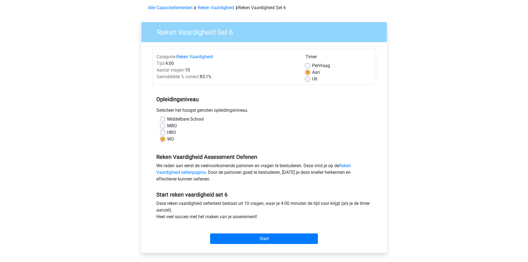
scroll to position [83, 0]
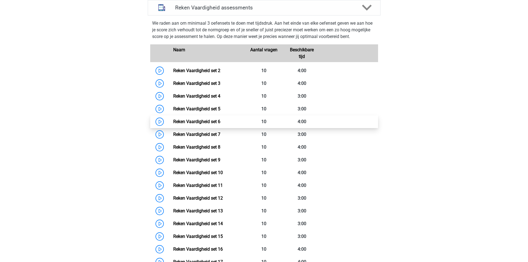
scroll to position [234, 0]
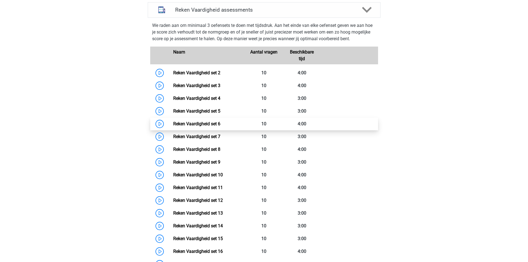
click at [173, 124] on link "Reken Vaardigheid set 6" at bounding box center [196, 123] width 47 height 5
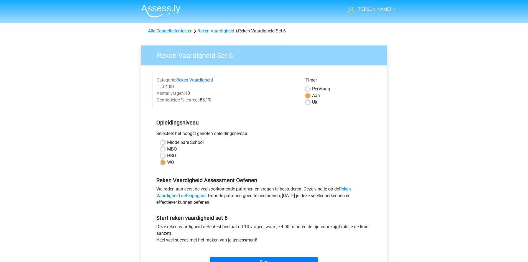
click at [119, 137] on div "Paul paulhootsmans@gmail.com Nederlands English" at bounding box center [264, 219] width 528 height 438
click at [100, 142] on div "Paul paulhootsmans@gmail.com Nederlands English" at bounding box center [264, 219] width 528 height 438
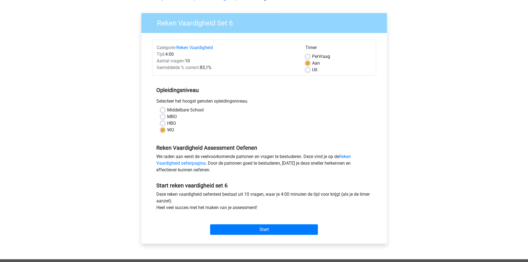
scroll to position [83, 0]
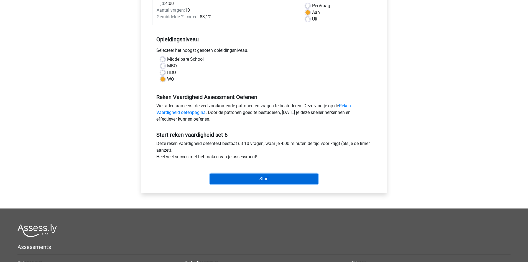
click at [269, 179] on input "Start" at bounding box center [264, 179] width 108 height 11
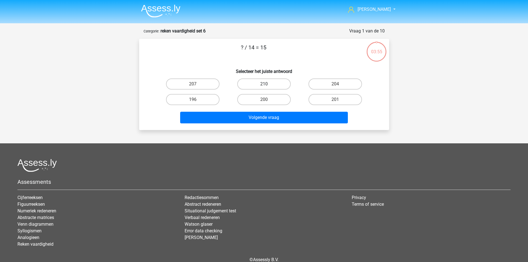
click at [269, 84] on label "210" at bounding box center [264, 84] width 54 height 11
click at [268, 84] on input "210" at bounding box center [266, 86] width 4 height 4
radio input "true"
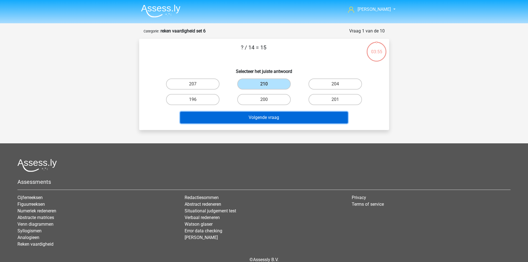
click at [285, 120] on button "Volgende vraag" at bounding box center [264, 118] width 168 height 12
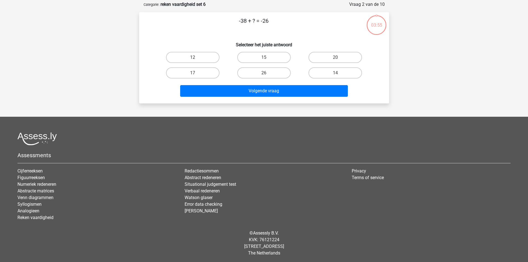
scroll to position [28, 0]
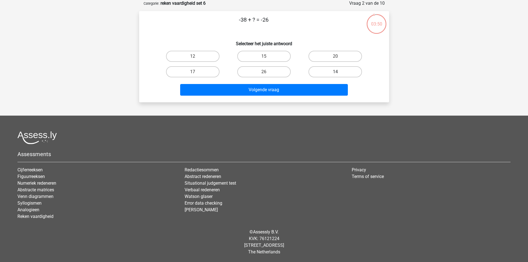
click at [326, 69] on label "14" at bounding box center [336, 71] width 54 height 11
click at [336, 72] on input "14" at bounding box center [338, 74] width 4 height 4
radio input "true"
click at [319, 83] on div "Volgende vraag" at bounding box center [264, 89] width 232 height 18
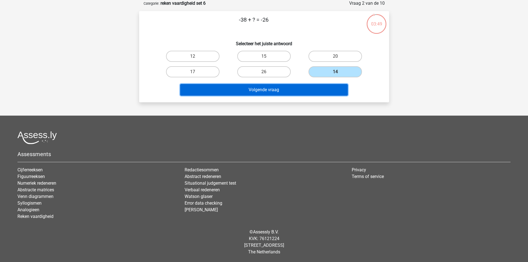
click at [314, 87] on button "Volgende vraag" at bounding box center [264, 90] width 168 height 12
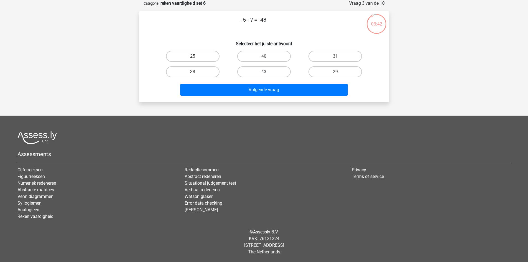
click at [281, 73] on label "43" at bounding box center [264, 71] width 54 height 11
click at [268, 73] on input "43" at bounding box center [266, 74] width 4 height 4
radio input "true"
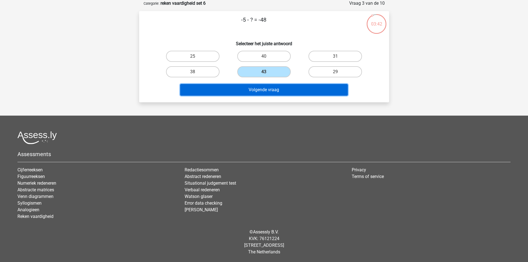
click at [278, 85] on button "Volgende vraag" at bounding box center [264, 90] width 168 height 12
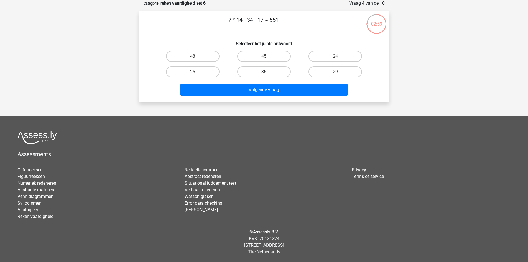
click at [278, 75] on label "35" at bounding box center [264, 71] width 54 height 11
click at [268, 75] on input "35" at bounding box center [266, 74] width 4 height 4
radio input "true"
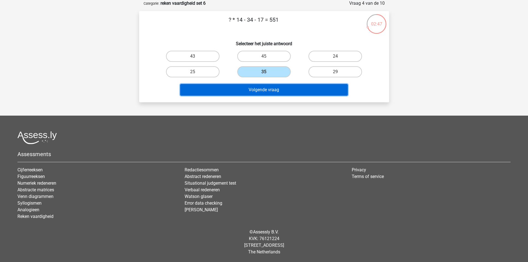
click at [268, 92] on button "Volgende vraag" at bounding box center [264, 90] width 168 height 12
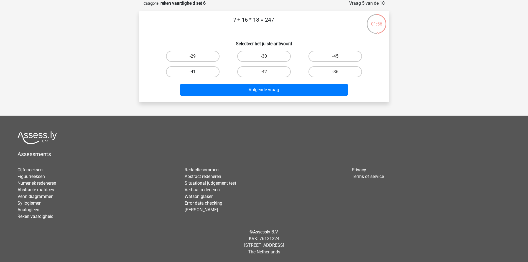
click at [216, 70] on label "-41" at bounding box center [193, 71] width 54 height 11
click at [196, 72] on input "-41" at bounding box center [195, 74] width 4 height 4
radio input "true"
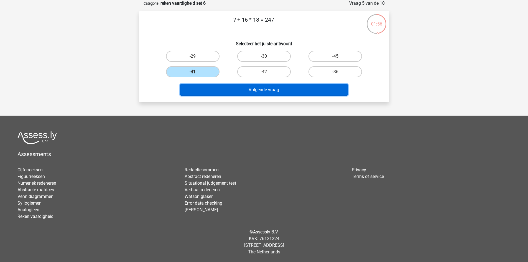
click at [235, 87] on button "Volgende vraag" at bounding box center [264, 90] width 168 height 12
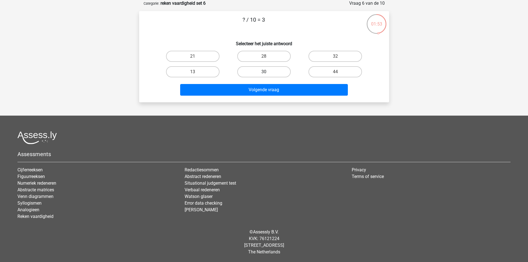
click at [280, 71] on label "30" at bounding box center [264, 71] width 54 height 11
click at [268, 72] on input "30" at bounding box center [266, 74] width 4 height 4
radio input "true"
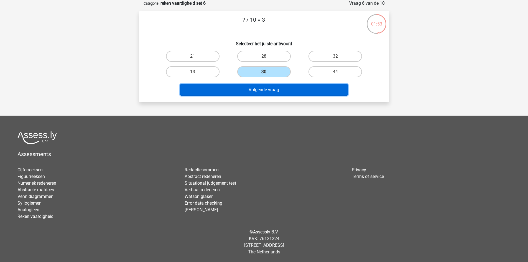
click at [287, 89] on button "Volgende vraag" at bounding box center [264, 90] width 168 height 12
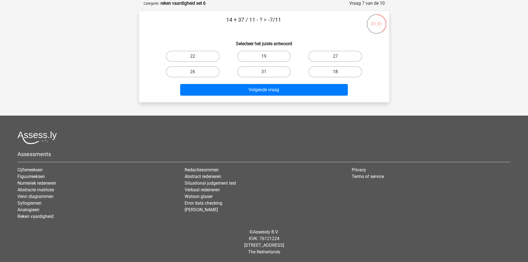
click at [327, 72] on label "18" at bounding box center [336, 71] width 54 height 11
click at [336, 72] on input "18" at bounding box center [338, 74] width 4 height 4
radio input "true"
click at [310, 82] on div "Volgende vraag" at bounding box center [264, 89] width 232 height 18
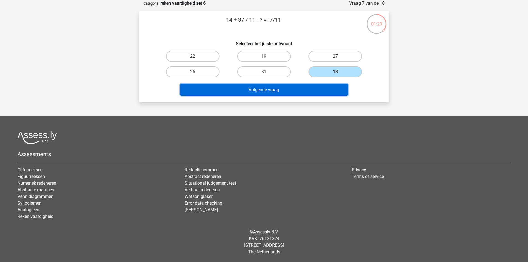
click at [309, 87] on button "Volgende vraag" at bounding box center [264, 90] width 168 height 12
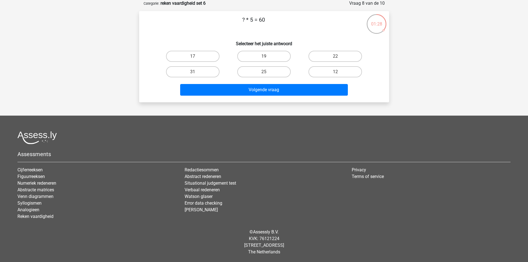
drag, startPoint x: 323, startPoint y: 74, endPoint x: 319, endPoint y: 79, distance: 6.9
click at [323, 74] on label "12" at bounding box center [336, 71] width 54 height 11
click at [336, 74] on input "12" at bounding box center [338, 74] width 4 height 4
radio input "true"
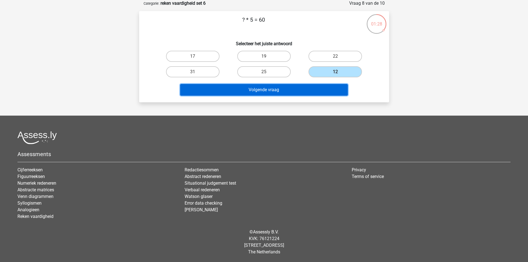
click at [303, 91] on button "Volgende vraag" at bounding box center [264, 90] width 168 height 12
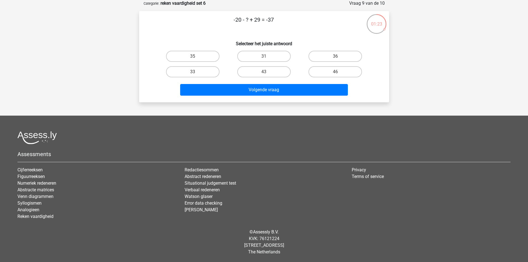
click at [157, 132] on div at bounding box center [263, 137] width 493 height 13
click at [325, 74] on label "46" at bounding box center [336, 71] width 54 height 11
click at [336, 74] on input "46" at bounding box center [338, 74] width 4 height 4
radio input "true"
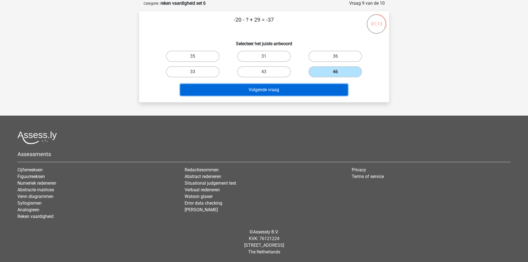
click at [307, 90] on button "Volgende vraag" at bounding box center [264, 90] width 168 height 12
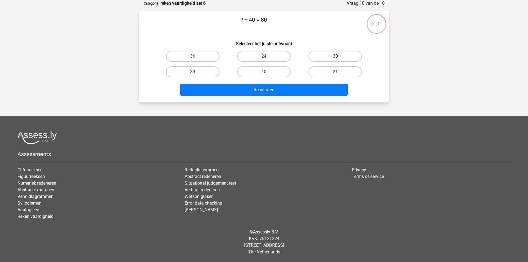
click at [275, 69] on label "40" at bounding box center [264, 71] width 54 height 11
click at [268, 72] on input "40" at bounding box center [266, 74] width 4 height 4
radio input "true"
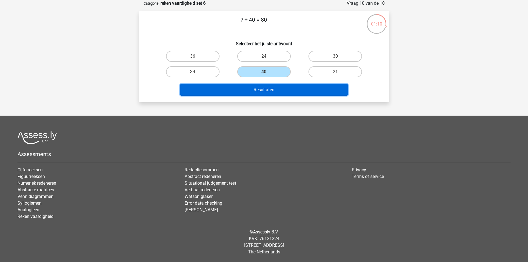
click at [273, 89] on button "Resultaten" at bounding box center [264, 90] width 168 height 12
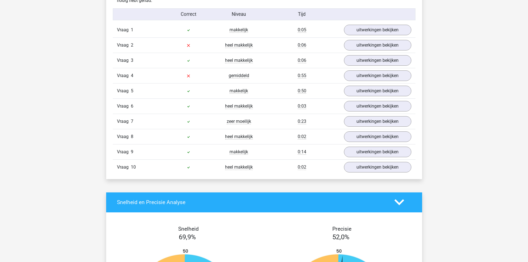
scroll to position [361, 0]
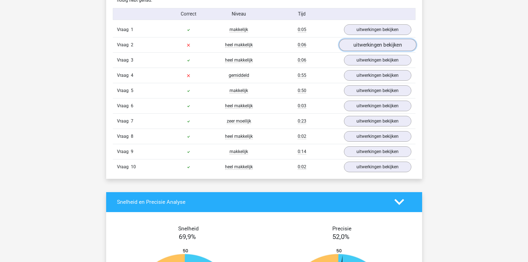
click at [371, 49] on link "uitwerkingen bekijken" at bounding box center [377, 45] width 77 height 12
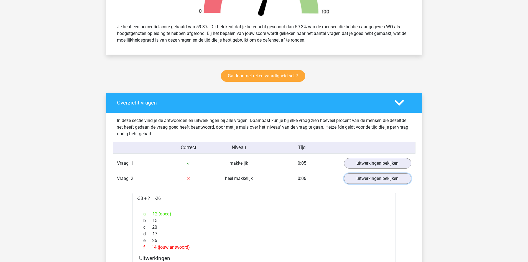
scroll to position [222, 0]
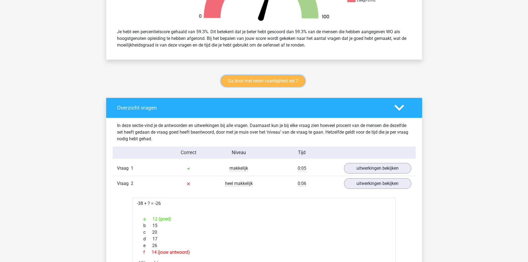
click at [293, 79] on link "Ga door met reken vaardigheid set 7" at bounding box center [263, 81] width 84 height 12
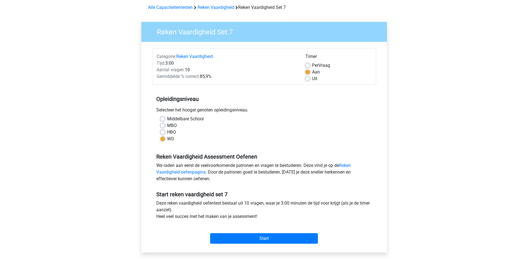
scroll to position [55, 0]
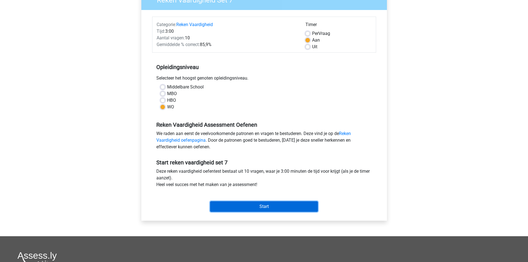
click at [272, 202] on input "Start" at bounding box center [264, 206] width 108 height 11
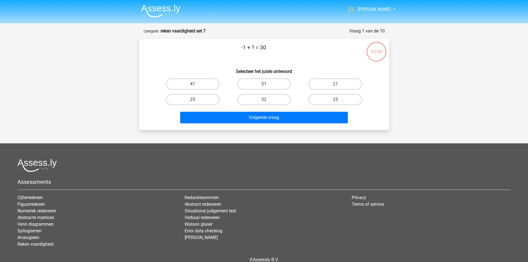
click at [257, 88] on label "31" at bounding box center [264, 84] width 54 height 11
click at [264, 88] on input "31" at bounding box center [266, 86] width 4 height 4
radio input "true"
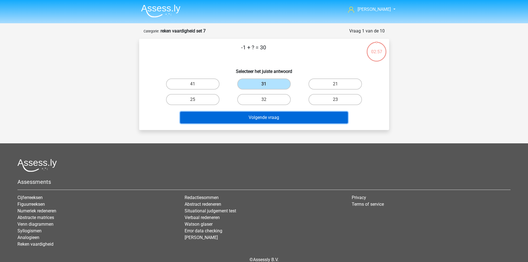
click at [257, 113] on button "Volgende vraag" at bounding box center [264, 118] width 168 height 12
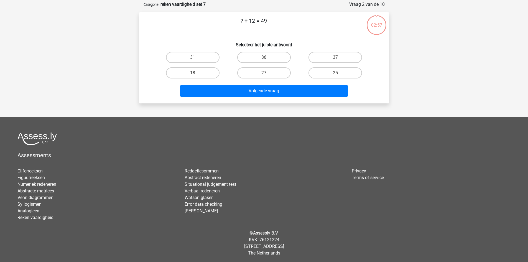
scroll to position [28, 0]
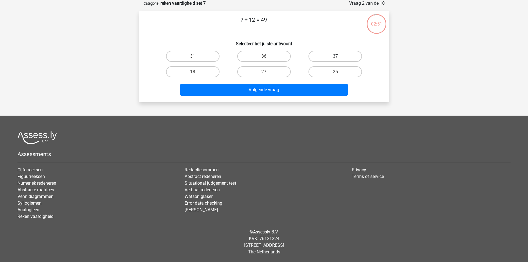
click at [322, 57] on label "37" at bounding box center [336, 56] width 54 height 11
click at [336, 57] on input "37" at bounding box center [338, 58] width 4 height 4
radio input "true"
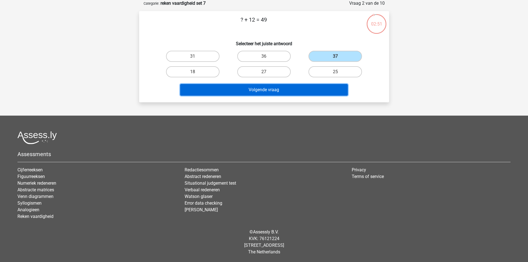
click at [306, 87] on button "Volgende vraag" at bounding box center [264, 90] width 168 height 12
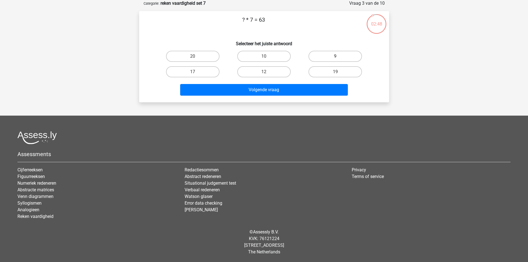
click at [331, 53] on label "9" at bounding box center [336, 56] width 54 height 11
click at [336, 56] on input "9" at bounding box center [338, 58] width 4 height 4
radio input "true"
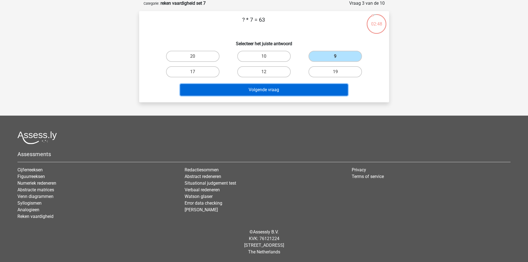
click at [309, 89] on button "Volgende vraag" at bounding box center [264, 90] width 168 height 12
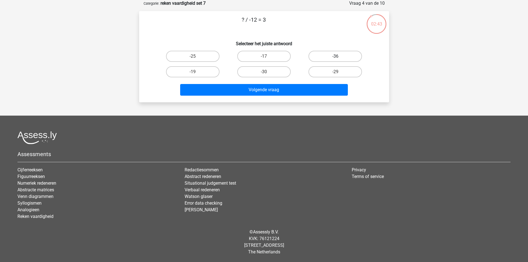
click at [317, 55] on label "-36" at bounding box center [336, 56] width 54 height 11
click at [336, 56] on input "-36" at bounding box center [338, 58] width 4 height 4
radio input "true"
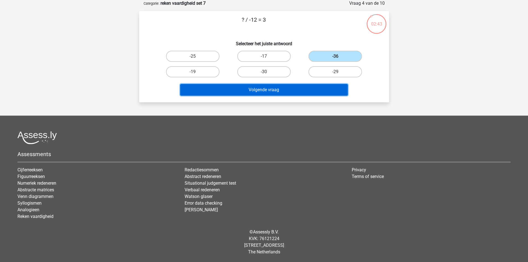
click at [295, 86] on button "Volgende vraag" at bounding box center [264, 90] width 168 height 12
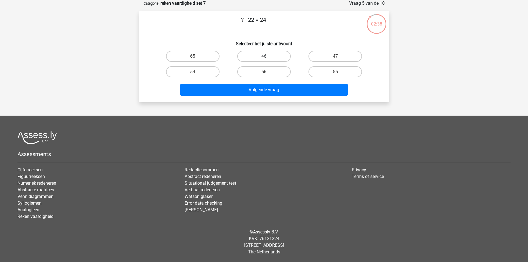
click at [285, 57] on label "46" at bounding box center [264, 56] width 54 height 11
click at [268, 57] on input "46" at bounding box center [266, 58] width 4 height 4
radio input "true"
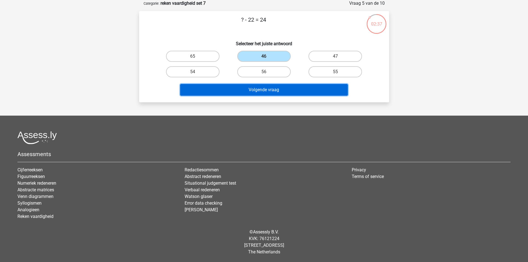
click at [288, 87] on button "Volgende vraag" at bounding box center [264, 90] width 168 height 12
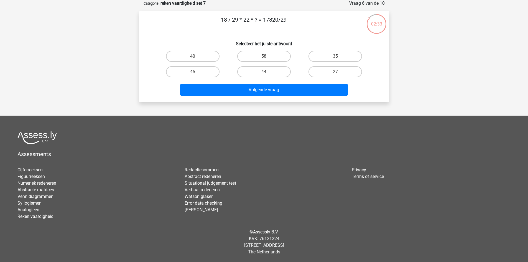
click at [165, 116] on footer "Assessments Cijferreeksen Figuurreeksen Numeriek redeneren Abstracte matrices V…" at bounding box center [264, 189] width 528 height 146
click at [205, 59] on label "40" at bounding box center [193, 56] width 54 height 11
click at [196, 59] on input "40" at bounding box center [195, 58] width 4 height 4
radio input "true"
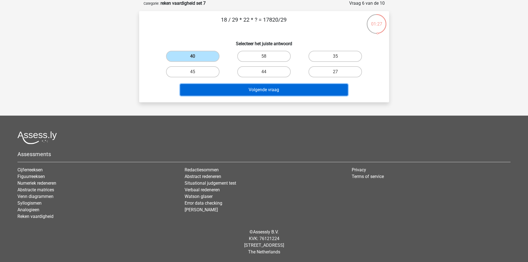
click at [236, 88] on button "Volgende vraag" at bounding box center [264, 90] width 168 height 12
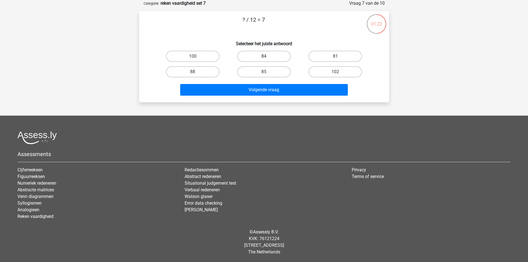
click at [265, 54] on label "84" at bounding box center [264, 56] width 54 height 11
click at [265, 56] on input "84" at bounding box center [266, 58] width 4 height 4
radio input "true"
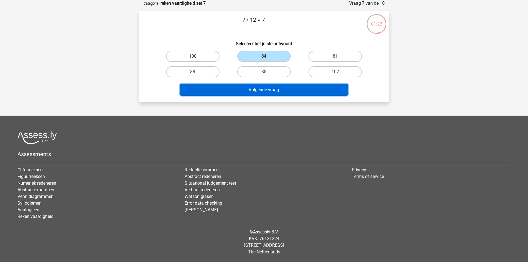
click at [268, 90] on button "Volgende vraag" at bounding box center [264, 90] width 168 height 12
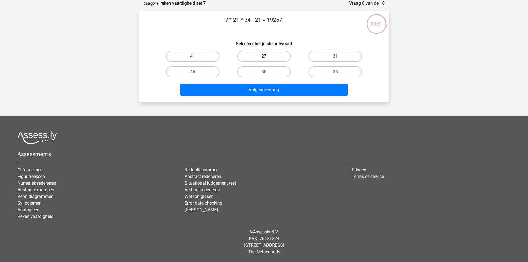
click at [280, 58] on label "27" at bounding box center [264, 56] width 54 height 11
click at [268, 58] on input "27" at bounding box center [266, 58] width 4 height 4
radio input "true"
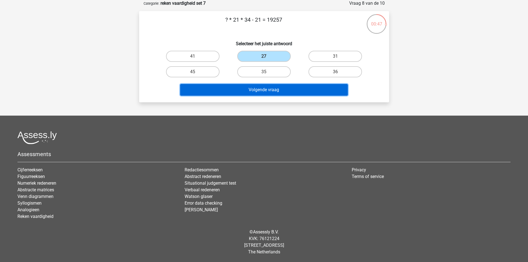
click at [284, 88] on button "Volgende vraag" at bounding box center [264, 90] width 168 height 12
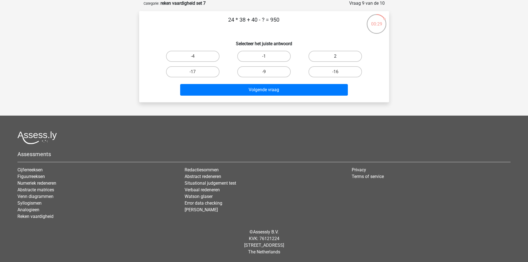
drag, startPoint x: 328, startPoint y: 56, endPoint x: 327, endPoint y: 59, distance: 3.2
click at [328, 56] on label "2" at bounding box center [336, 56] width 54 height 11
click at [336, 56] on input "2" at bounding box center [338, 58] width 4 height 4
radio input "true"
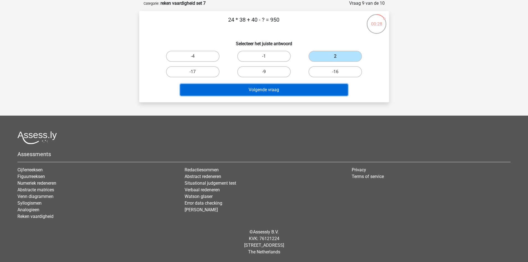
click at [306, 87] on button "Volgende vraag" at bounding box center [264, 90] width 168 height 12
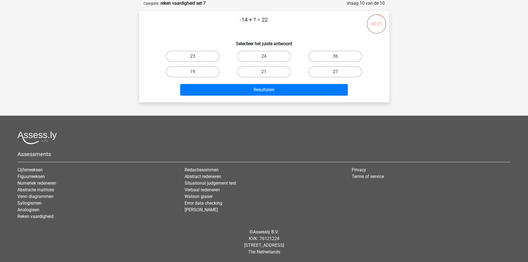
drag, startPoint x: 335, startPoint y: 55, endPoint x: 329, endPoint y: 69, distance: 14.8
click at [335, 55] on label "36" at bounding box center [336, 56] width 54 height 11
click at [336, 56] on input "36" at bounding box center [338, 58] width 4 height 4
radio input "true"
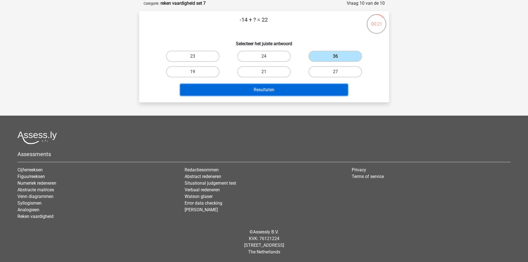
click at [311, 85] on button "Resultaten" at bounding box center [264, 90] width 168 height 12
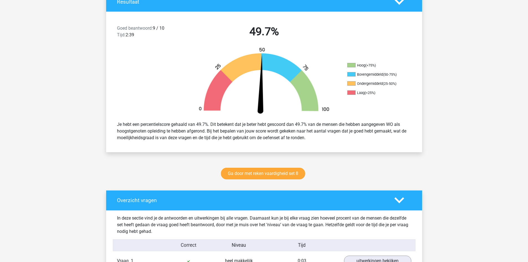
scroll to position [139, 0]
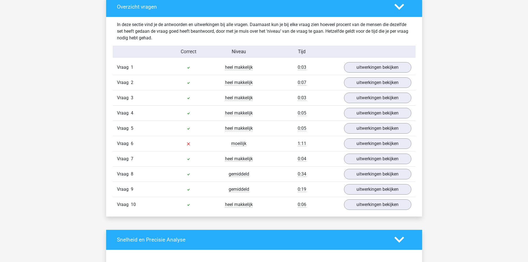
scroll to position [333, 0]
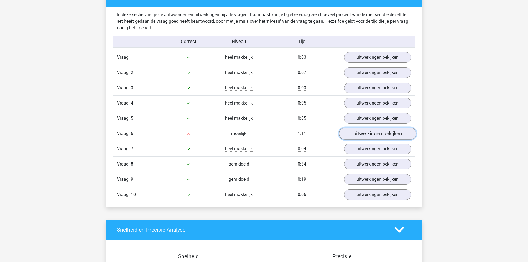
click at [369, 132] on link "uitwerkingen bekijken" at bounding box center [377, 134] width 77 height 12
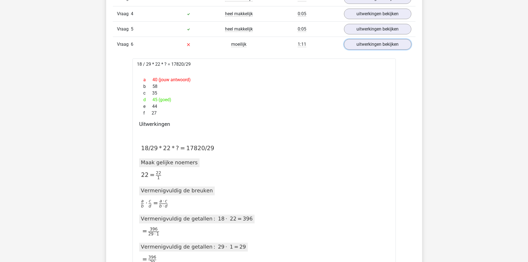
scroll to position [416, 0]
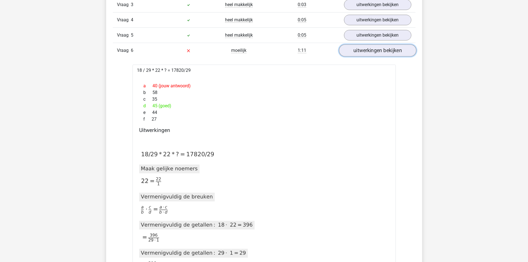
click at [363, 50] on link "uitwerkingen bekijken" at bounding box center [377, 50] width 77 height 12
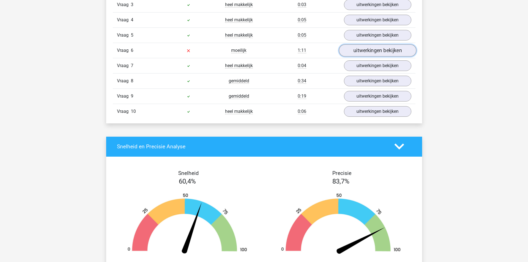
click at [396, 50] on link "uitwerkingen bekijken" at bounding box center [377, 50] width 77 height 12
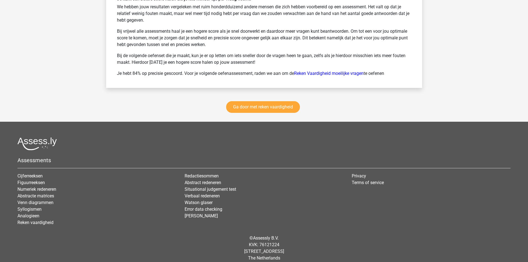
scroll to position [1223, 0]
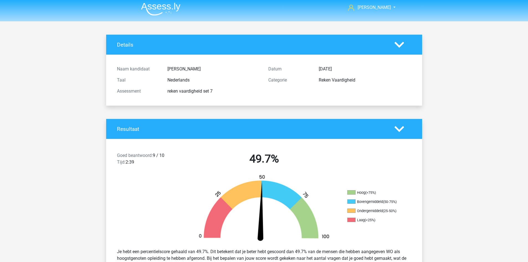
scroll to position [0, 0]
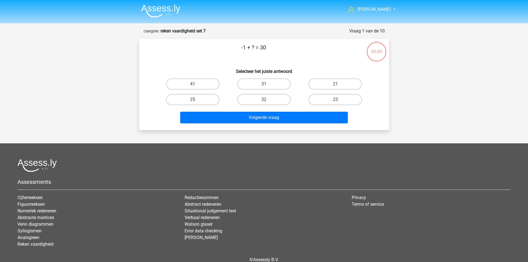
click at [184, 8] on nav "[PERSON_NAME] [EMAIL_ADDRESS][DOMAIN_NAME] Nederlands English" at bounding box center [264, 10] width 255 height 18
click at [175, 8] on img at bounding box center [160, 10] width 39 height 13
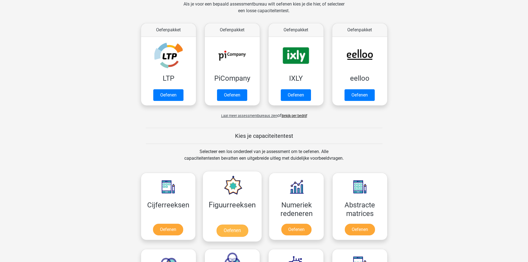
scroll to position [222, 0]
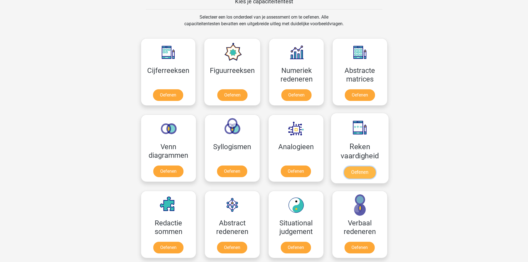
click at [370, 166] on link "Oefenen" at bounding box center [360, 172] width 32 height 12
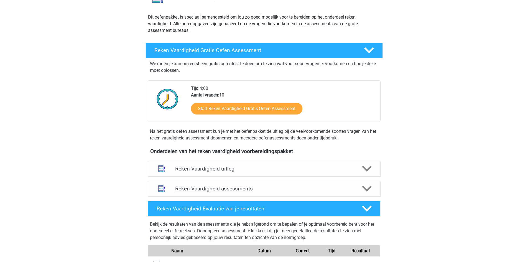
click at [338, 189] on h4 "Reken Vaardigheid assessments" at bounding box center [264, 189] width 178 height 6
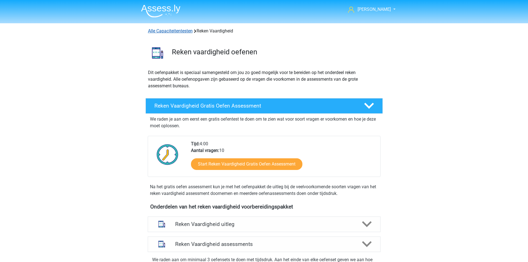
click at [168, 30] on link "Alle Capaciteitentesten" at bounding box center [170, 30] width 45 height 5
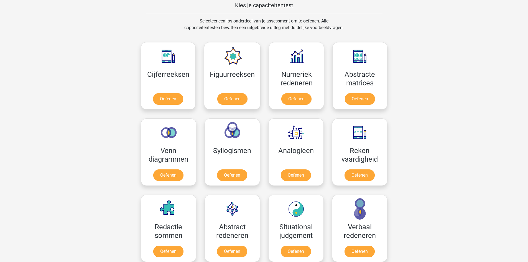
scroll to position [208, 0]
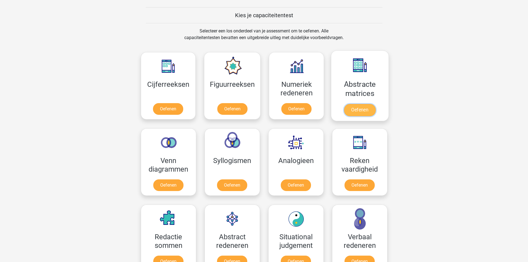
click at [368, 106] on link "Oefenen" at bounding box center [360, 110] width 32 height 12
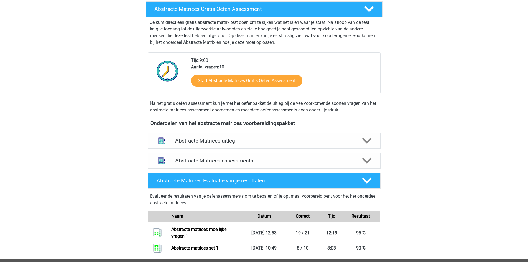
scroll to position [111, 0]
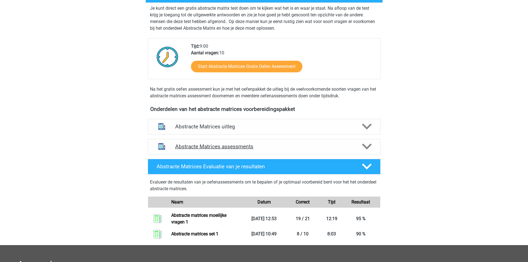
click at [221, 144] on h4 "Abstracte Matrices assessments" at bounding box center [264, 146] width 178 height 6
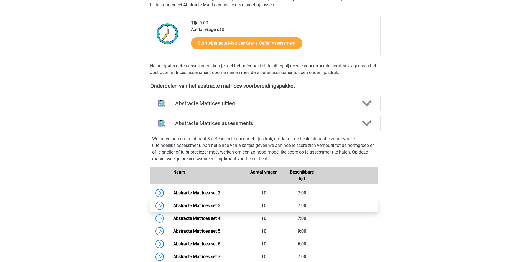
scroll to position [194, 0]
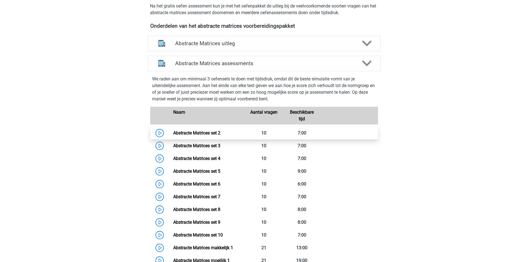
click at [207, 131] on link "Abstracte Matrices set 2" at bounding box center [196, 132] width 47 height 5
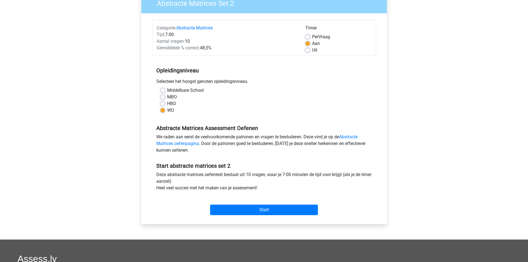
scroll to position [139, 0]
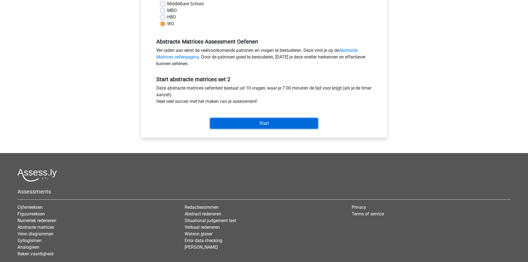
click at [257, 123] on input "Start" at bounding box center [264, 123] width 108 height 11
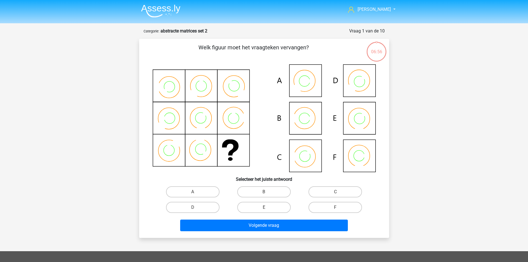
click at [449, 86] on div "[PERSON_NAME] [EMAIL_ADDRESS][DOMAIN_NAME] Nederlands English" at bounding box center [264, 199] width 528 height 398
click at [287, 186] on label "B" at bounding box center [264, 191] width 54 height 11
click at [268, 192] on input "B" at bounding box center [266, 194] width 4 height 4
radio input "true"
click at [286, 219] on div "Volgende vraag" at bounding box center [264, 224] width 232 height 18
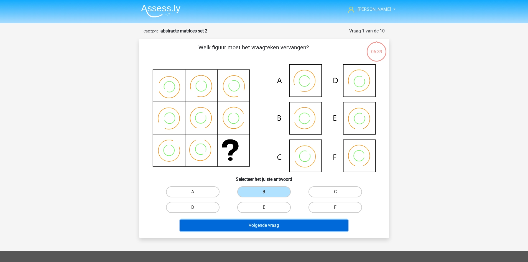
click at [286, 222] on button "Volgende vraag" at bounding box center [264, 226] width 168 height 12
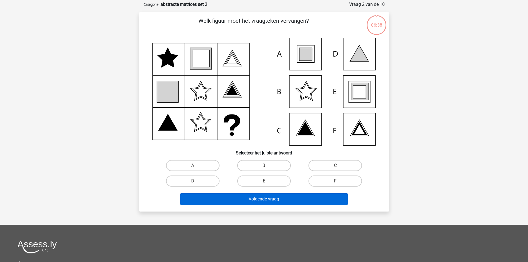
scroll to position [28, 0]
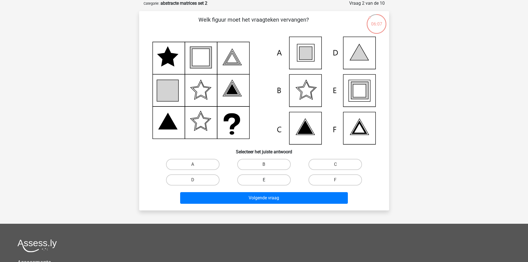
click at [276, 181] on label "E" at bounding box center [264, 179] width 54 height 11
click at [268, 181] on input "E" at bounding box center [266, 182] width 4 height 4
radio input "true"
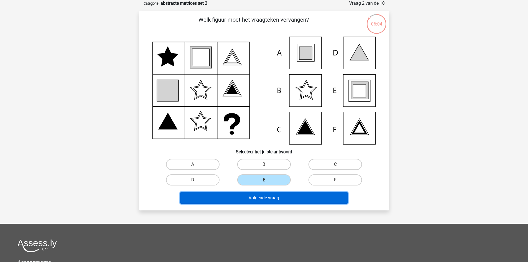
click at [280, 198] on button "Volgende vraag" at bounding box center [264, 198] width 168 height 12
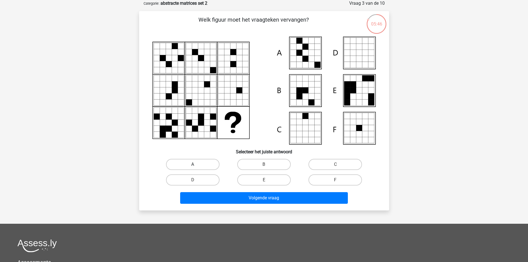
click at [214, 163] on label "A" at bounding box center [193, 164] width 54 height 11
click at [196, 164] on input "A" at bounding box center [195, 166] width 4 height 4
radio input "true"
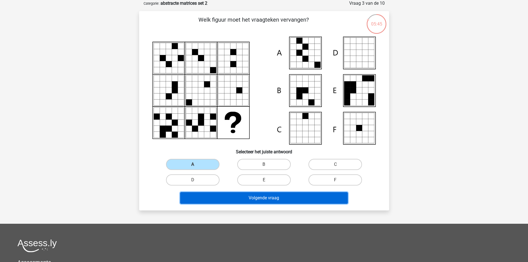
click at [254, 199] on button "Volgende vraag" at bounding box center [264, 198] width 168 height 12
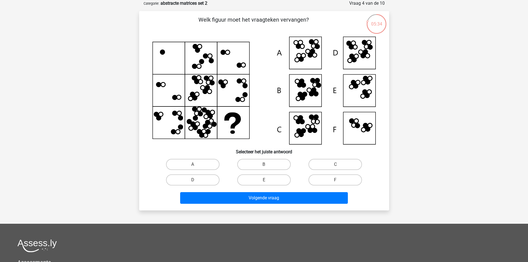
click at [203, 157] on div "A" at bounding box center [192, 165] width 71 height 16
click at [202, 161] on label "A" at bounding box center [193, 164] width 54 height 11
click at [196, 164] on input "A" at bounding box center [195, 166] width 4 height 4
radio input "true"
click at [212, 180] on label "D" at bounding box center [193, 179] width 54 height 11
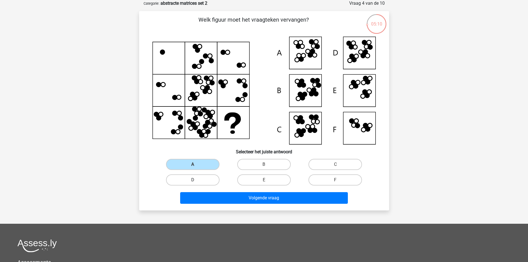
click at [196, 180] on input "D" at bounding box center [195, 182] width 4 height 4
radio input "true"
click at [281, 179] on label "E" at bounding box center [264, 179] width 54 height 11
click at [268, 180] on input "E" at bounding box center [266, 182] width 4 height 4
radio input "true"
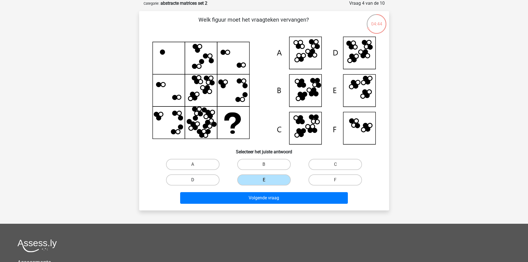
click at [217, 180] on label "D" at bounding box center [193, 179] width 54 height 11
click at [196, 180] on input "D" at bounding box center [195, 182] width 4 height 4
radio input "true"
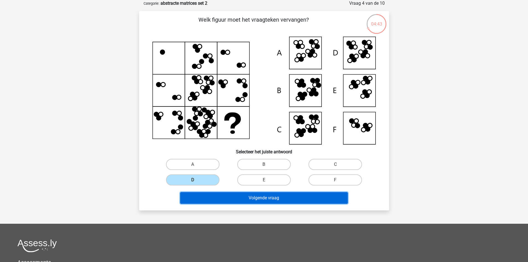
click at [289, 196] on button "Volgende vraag" at bounding box center [264, 198] width 168 height 12
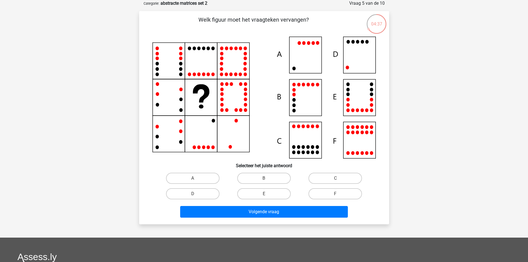
click at [104, 140] on div "Paul paulhootsmans@gmail.com Nederlands English" at bounding box center [264, 178] width 528 height 412
click at [196, 194] on input "D" at bounding box center [195, 196] width 4 height 4
radio input "true"
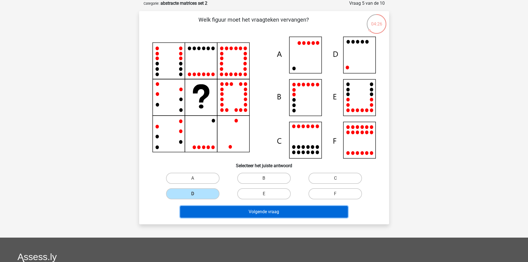
click at [275, 212] on button "Volgende vraag" at bounding box center [264, 212] width 168 height 12
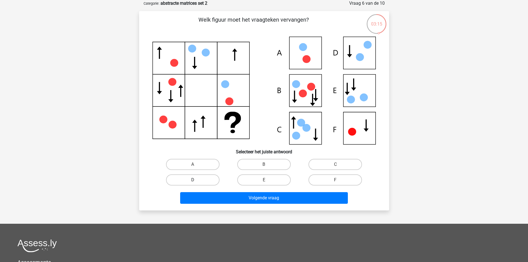
click at [202, 177] on label "D" at bounding box center [193, 179] width 54 height 11
click at [196, 180] on input "D" at bounding box center [195, 182] width 4 height 4
radio input "true"
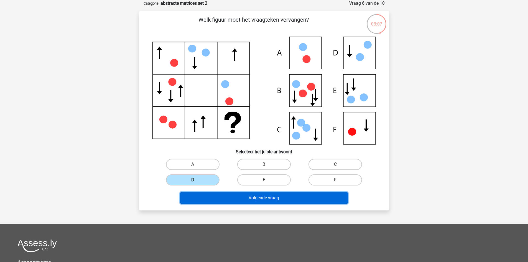
click at [297, 198] on button "Volgende vraag" at bounding box center [264, 198] width 168 height 12
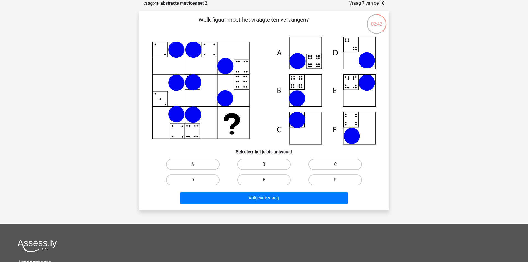
click at [272, 167] on label "B" at bounding box center [264, 164] width 54 height 11
click at [268, 167] on input "B" at bounding box center [266, 166] width 4 height 4
radio input "true"
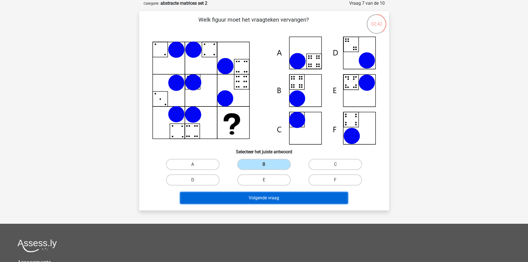
click at [276, 193] on button "Volgende vraag" at bounding box center [264, 198] width 168 height 12
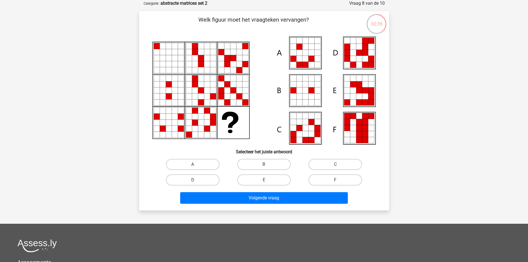
click at [433, 72] on div "Paul paulhootsmans@gmail.com Nederlands English" at bounding box center [264, 171] width 528 height 398
click at [267, 184] on label "E" at bounding box center [264, 179] width 54 height 11
click at [267, 184] on input "E" at bounding box center [266, 182] width 4 height 4
radio input "true"
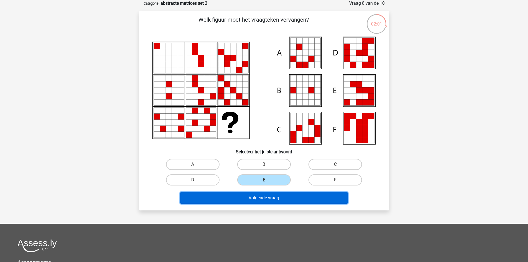
click at [299, 196] on button "Volgende vraag" at bounding box center [264, 198] width 168 height 12
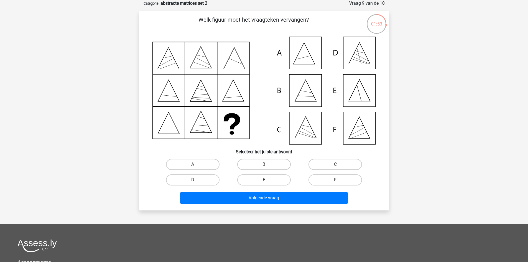
click at [445, 69] on div "Paul paulhootsmans@gmail.com Nederlands English" at bounding box center [264, 171] width 528 height 398
click at [325, 162] on label "C" at bounding box center [336, 164] width 54 height 11
click at [336, 164] on input "C" at bounding box center [338, 166] width 4 height 4
radio input "true"
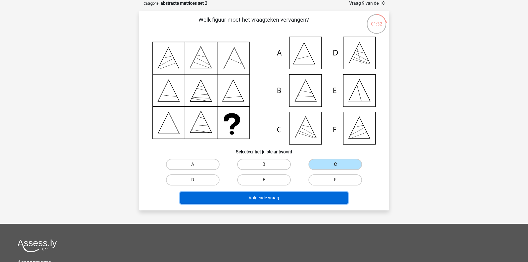
click at [304, 196] on button "Volgende vraag" at bounding box center [264, 198] width 168 height 12
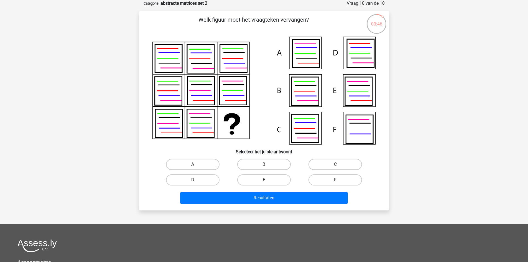
click at [198, 166] on label "A" at bounding box center [193, 164] width 54 height 11
click at [196, 166] on input "A" at bounding box center [195, 166] width 4 height 4
radio input "true"
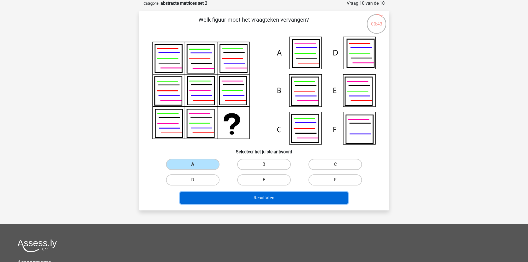
click at [280, 199] on button "Resultaten" at bounding box center [264, 198] width 168 height 12
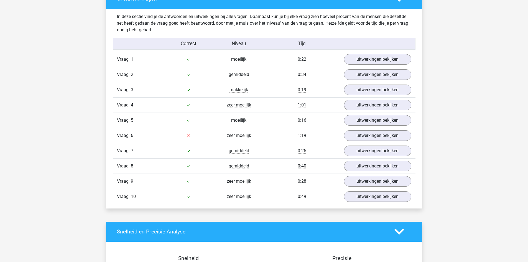
scroll to position [333, 0]
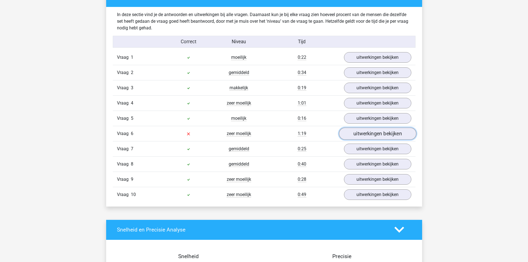
click at [359, 133] on link "uitwerkingen bekijken" at bounding box center [377, 134] width 77 height 12
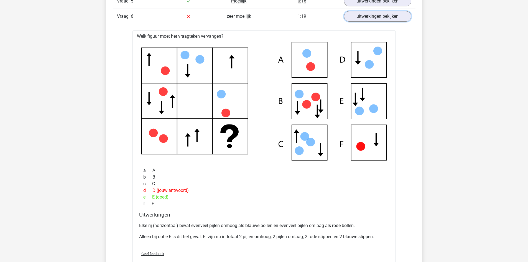
scroll to position [444, 0]
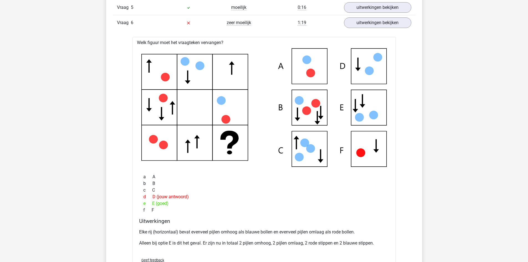
click at [75, 160] on div "Paul paulhootsmans@gmail.com" at bounding box center [264, 203] width 528 height 1294
click at [456, 83] on div "Paul paulhootsmans@gmail.com" at bounding box center [264, 203] width 528 height 1294
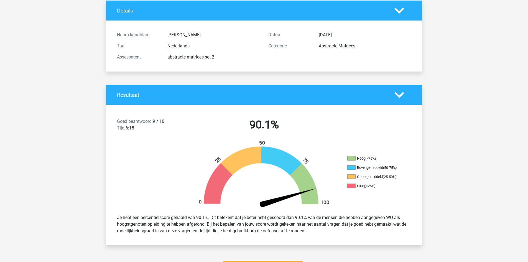
scroll to position [0, 0]
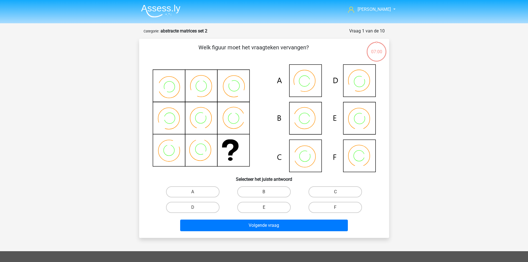
click at [159, 6] on img at bounding box center [160, 10] width 39 height 13
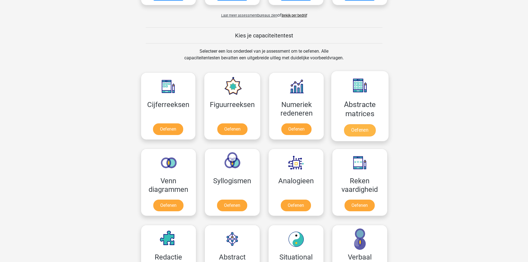
scroll to position [166, 0]
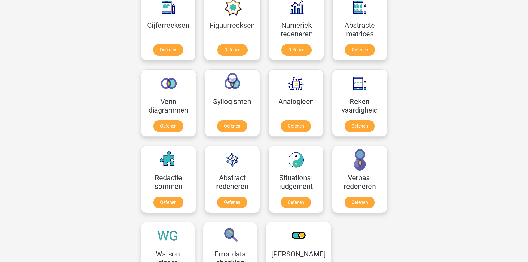
scroll to position [250, 0]
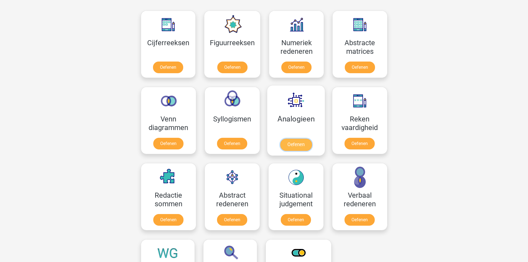
click at [301, 139] on link "Oefenen" at bounding box center [296, 145] width 32 height 12
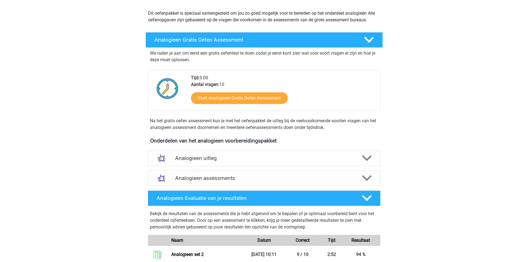
scroll to position [55, 0]
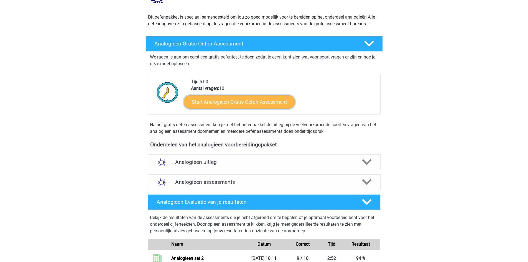
click at [245, 104] on link "Start Analogieen Gratis Oefen Assessment" at bounding box center [239, 101] width 111 height 13
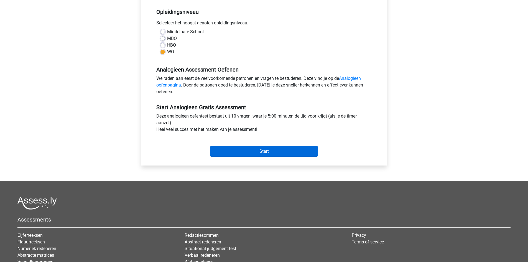
scroll to position [111, 0]
click at [274, 151] on input "Start" at bounding box center [264, 151] width 108 height 11
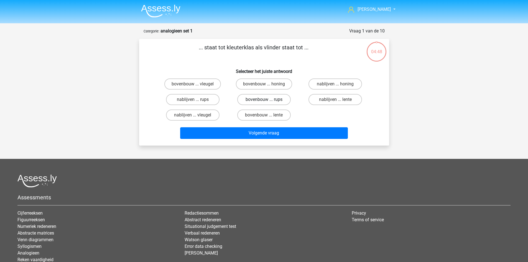
click at [276, 99] on label "bovenbouw ... rups" at bounding box center [264, 99] width 54 height 11
click at [268, 100] on input "bovenbouw ... rups" at bounding box center [266, 102] width 4 height 4
radio input "true"
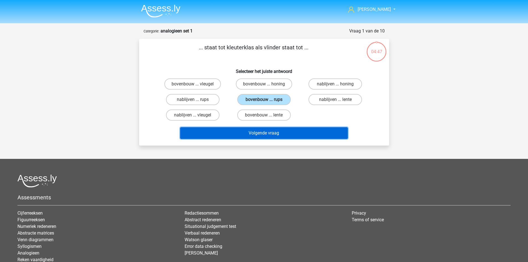
click at [291, 135] on button "Volgende vraag" at bounding box center [264, 133] width 168 height 12
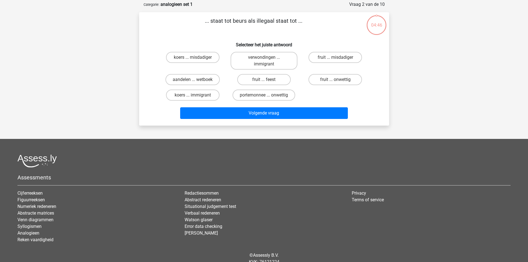
scroll to position [28, 0]
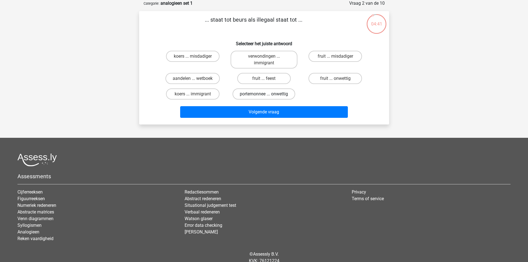
click at [282, 95] on label "portemonnee ... onwettig" at bounding box center [264, 93] width 63 height 11
click at [268, 95] on input "portemonnee ... onwettig" at bounding box center [266, 96] width 4 height 4
radio input "true"
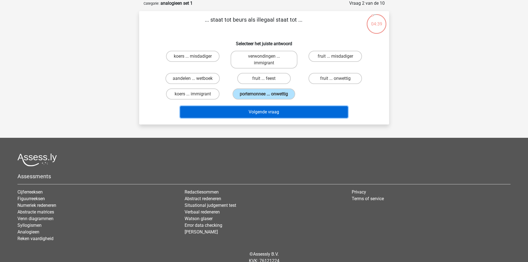
click at [277, 114] on button "Volgende vraag" at bounding box center [264, 112] width 168 height 12
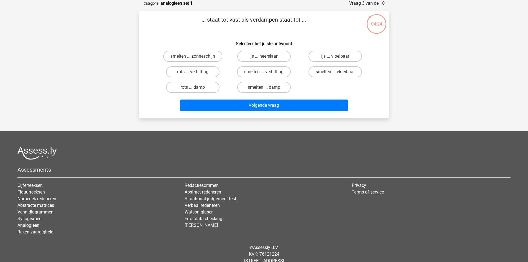
click at [464, 77] on div "[PERSON_NAME] [EMAIL_ADDRESS][DOMAIN_NAME] Nederlands English" at bounding box center [264, 124] width 528 height 305
click at [330, 70] on label "smelten ... vloeibaar" at bounding box center [336, 71] width 54 height 11
click at [336, 72] on input "smelten ... vloeibaar" at bounding box center [338, 74] width 4 height 4
radio input "true"
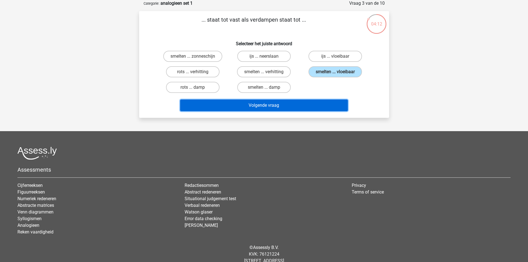
click at [278, 105] on button "Volgende vraag" at bounding box center [264, 106] width 168 height 12
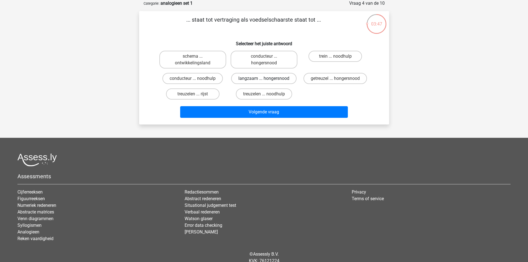
click at [282, 79] on label "langzaam ... hongersnood" at bounding box center [263, 78] width 65 height 11
click at [268, 79] on input "langzaam ... hongersnood" at bounding box center [266, 81] width 4 height 4
radio input "true"
click at [333, 81] on label "getreuzel ... hongersnood" at bounding box center [336, 78] width 64 height 11
click at [336, 81] on input "getreuzel ... hongersnood" at bounding box center [338, 81] width 4 height 4
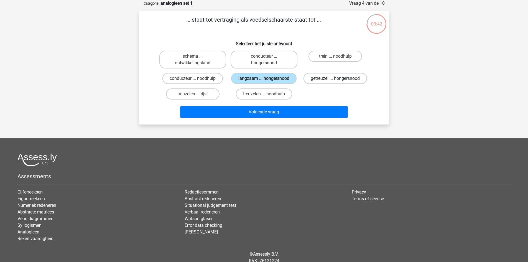
radio input "true"
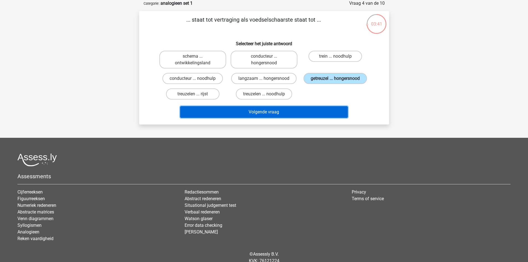
click at [322, 112] on button "Volgende vraag" at bounding box center [264, 112] width 168 height 12
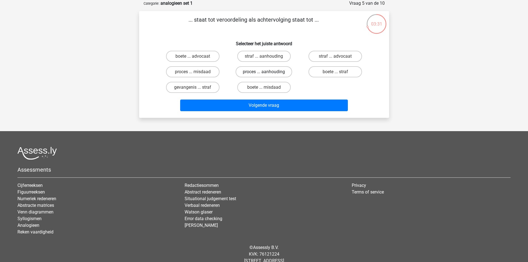
click at [258, 72] on label "proces ... aanhouding" at bounding box center [264, 71] width 57 height 11
click at [264, 72] on input "proces ... aanhouding" at bounding box center [266, 74] width 4 height 4
radio input "true"
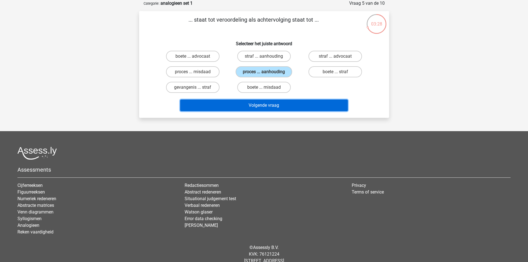
click at [283, 107] on button "Volgende vraag" at bounding box center [264, 106] width 168 height 12
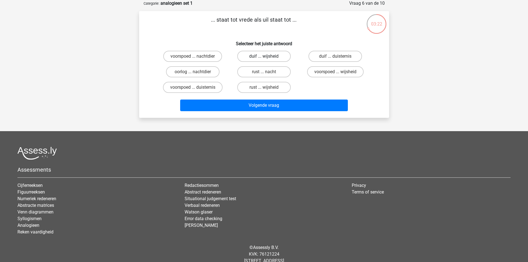
click at [275, 55] on label "duif ... wijsheid" at bounding box center [264, 56] width 54 height 11
click at [268, 56] on input "duif ... wijsheid" at bounding box center [266, 58] width 4 height 4
radio input "true"
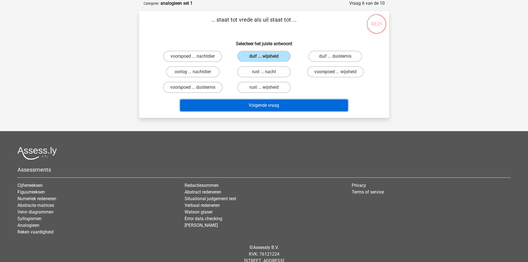
click at [309, 108] on button "Volgende vraag" at bounding box center [264, 106] width 168 height 12
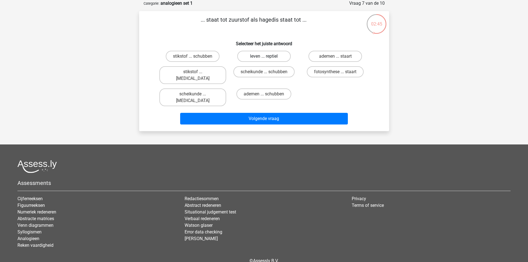
click at [258, 58] on label "leven ... reptiel" at bounding box center [264, 56] width 54 height 11
click at [264, 58] on input "leven ... reptiel" at bounding box center [266, 58] width 4 height 4
radio input "true"
click at [193, 74] on input "stikstof ... krokodil" at bounding box center [195, 74] width 4 height 4
radio input "true"
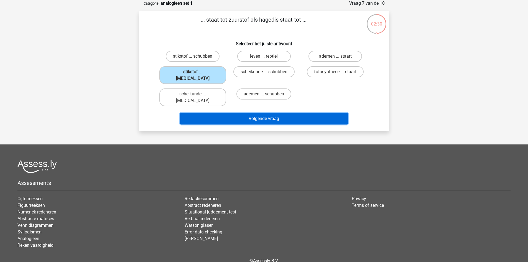
click at [256, 113] on button "Volgende vraag" at bounding box center [264, 119] width 168 height 12
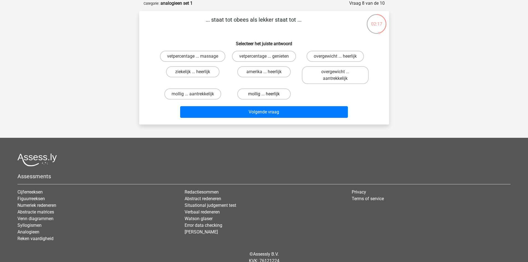
click at [252, 92] on label "mollig ... heerlijk" at bounding box center [264, 93] width 54 height 11
click at [264, 94] on input "mollig ... heerlijk" at bounding box center [266, 96] width 4 height 4
radio input "true"
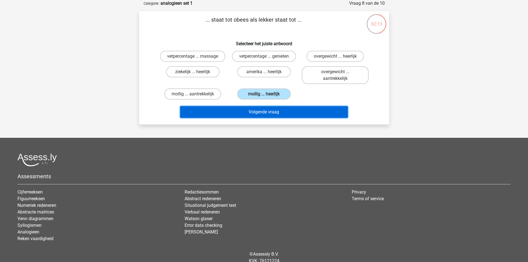
click at [261, 112] on button "Volgende vraag" at bounding box center [264, 112] width 168 height 12
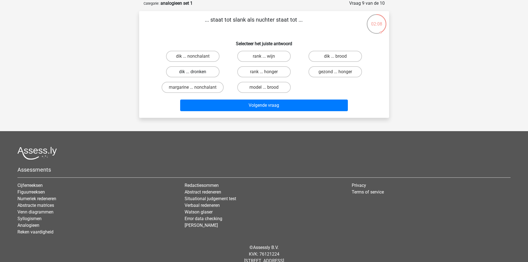
click at [200, 74] on label "dik ... dronken" at bounding box center [193, 71] width 54 height 11
click at [196, 74] on input "dik ... dronken" at bounding box center [195, 74] width 4 height 4
radio input "true"
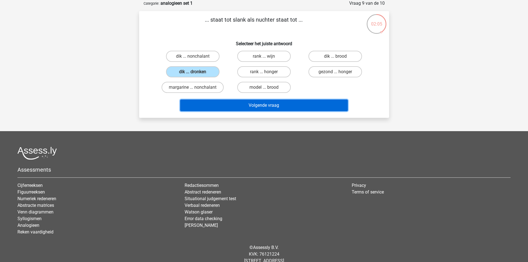
click at [281, 104] on button "Volgende vraag" at bounding box center [264, 106] width 168 height 12
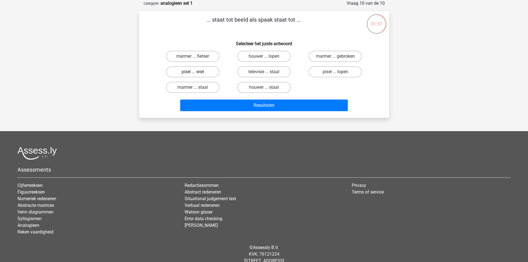
click at [208, 72] on label "pixel ... wiel" at bounding box center [193, 71] width 54 height 11
click at [196, 72] on input "pixel ... wiel" at bounding box center [195, 74] width 4 height 4
radio input "true"
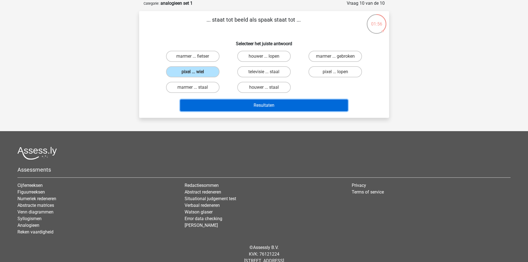
click at [270, 106] on button "Resultaten" at bounding box center [264, 106] width 168 height 12
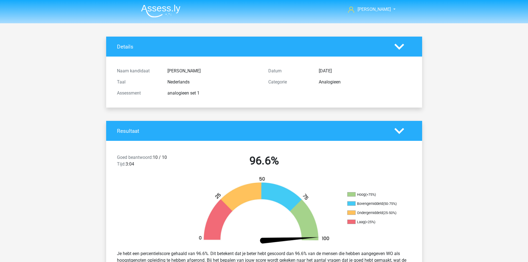
click at [163, 11] on img at bounding box center [160, 10] width 39 height 13
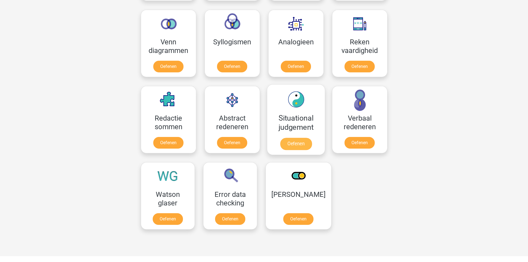
scroll to position [333, 0]
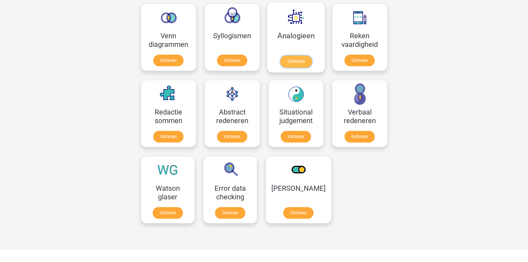
click at [305, 65] on link "Oefenen" at bounding box center [296, 61] width 32 height 12
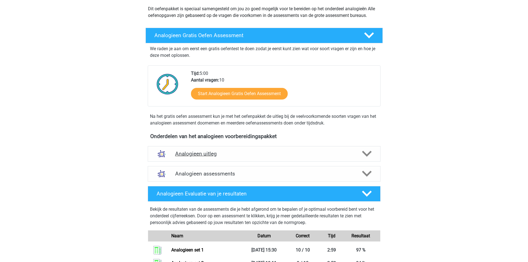
scroll to position [83, 0]
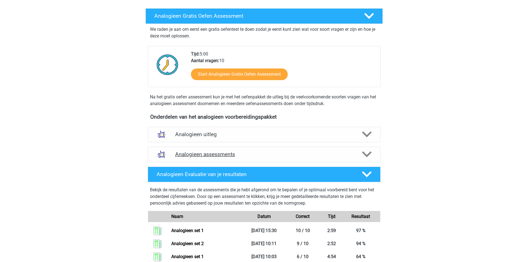
click at [218, 153] on h4 "Analogieen assessments" at bounding box center [264, 154] width 178 height 6
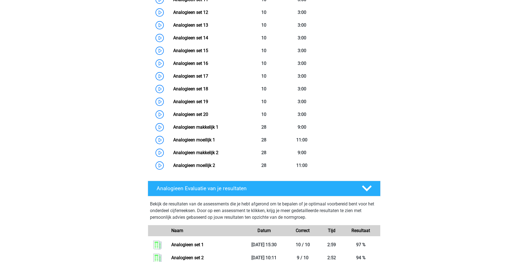
scroll to position [416, 0]
click at [405, 78] on div "[PERSON_NAME] [EMAIL_ADDRESS][DOMAIN_NAME] Nederlands English" at bounding box center [264, 6] width 528 height 844
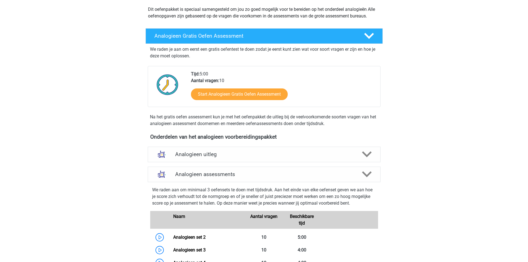
scroll to position [0, 0]
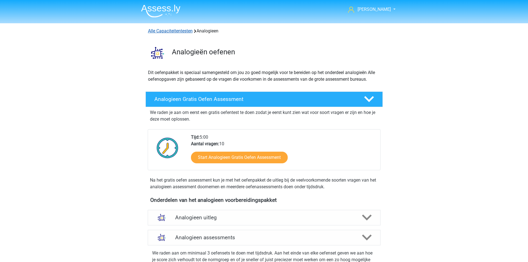
click at [172, 31] on link "Alle Capaciteitentesten" at bounding box center [170, 30] width 45 height 5
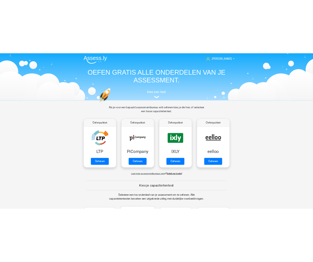
scroll to position [236, 0]
